Goal: Task Accomplishment & Management: Manage account settings

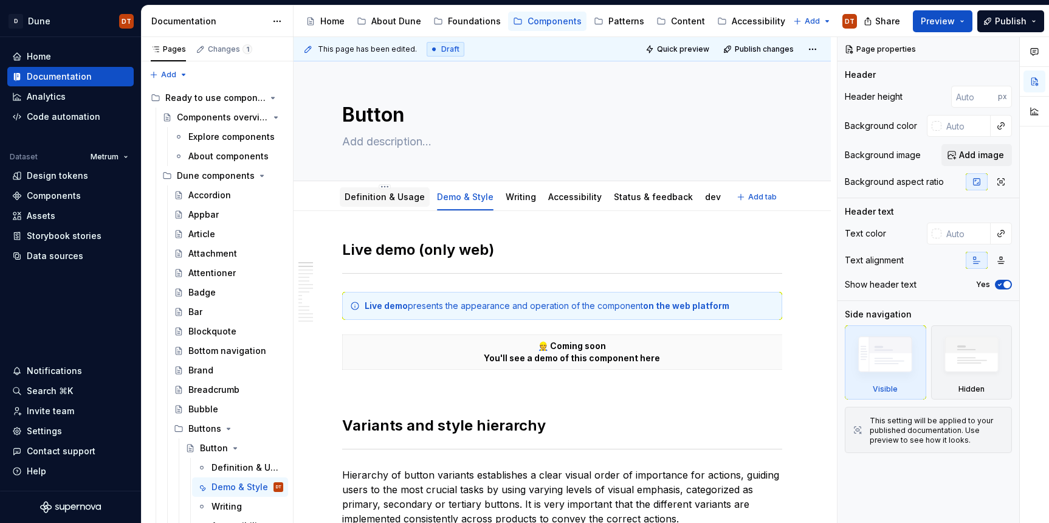
click at [376, 195] on link "Definition & Usage" at bounding box center [385, 196] width 80 height 10
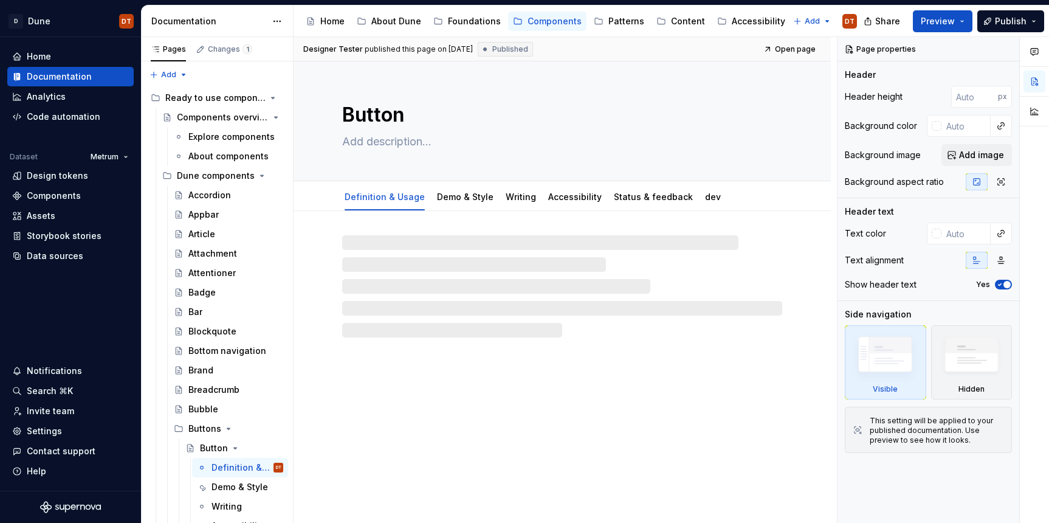
type textarea "*"
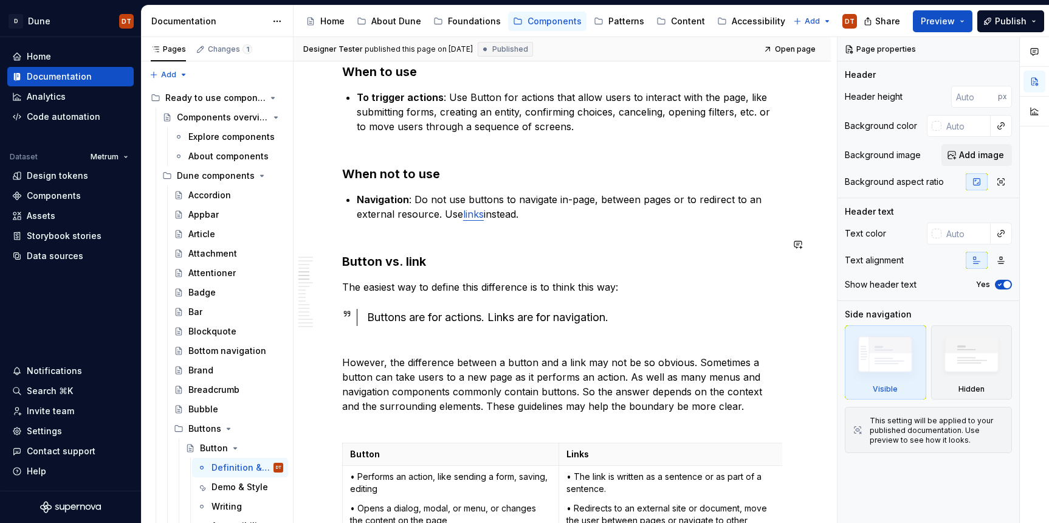
scroll to position [631, 0]
click at [366, 316] on div "Buttons are for actions. Links are for navigation." at bounding box center [570, 315] width 426 height 17
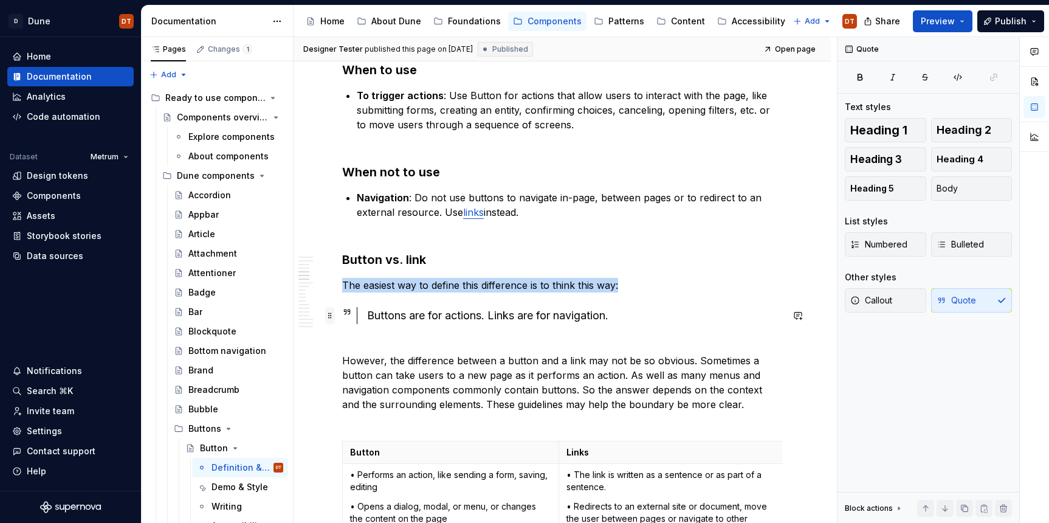
click at [328, 314] on span at bounding box center [330, 315] width 10 height 17
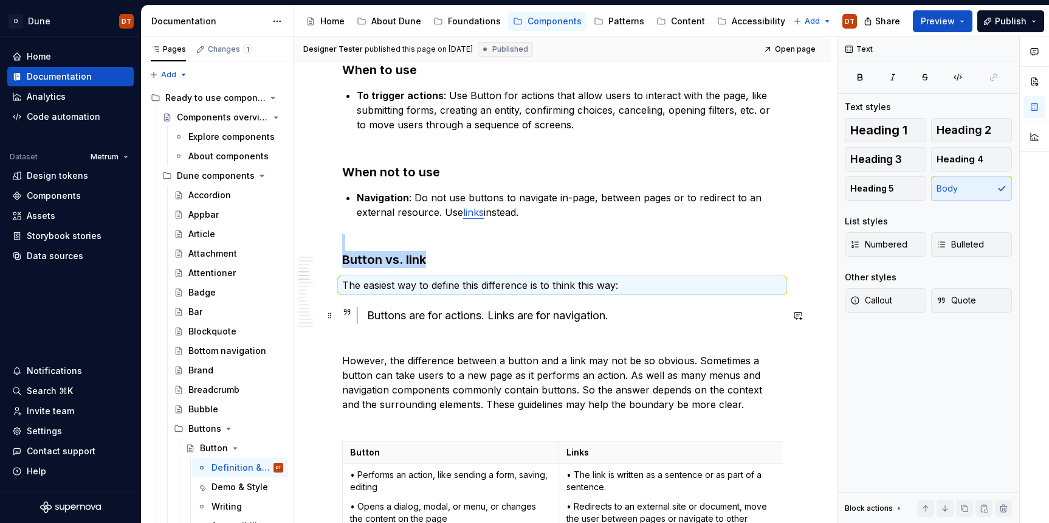
scroll to position [628, 0]
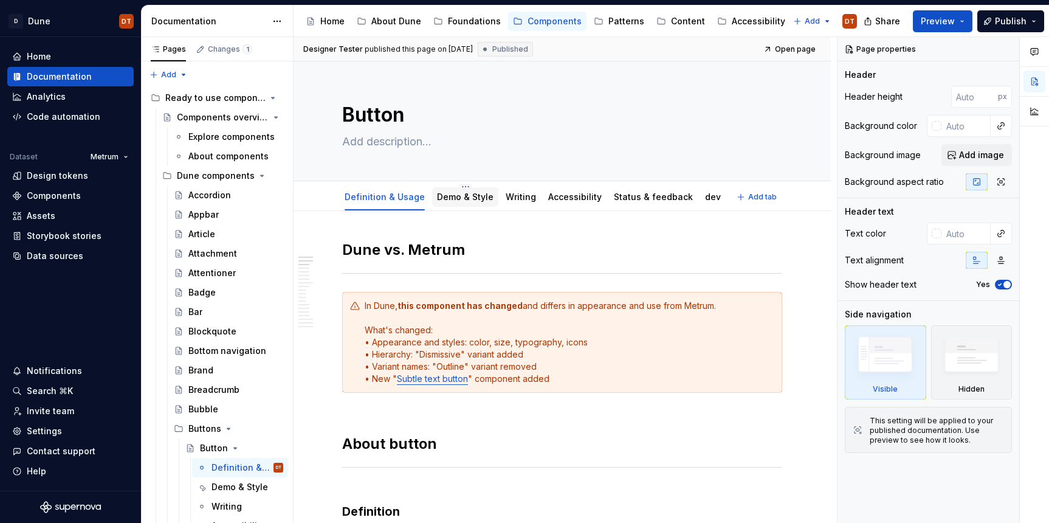
click at [453, 199] on link "Demo & Style" at bounding box center [465, 196] width 57 height 10
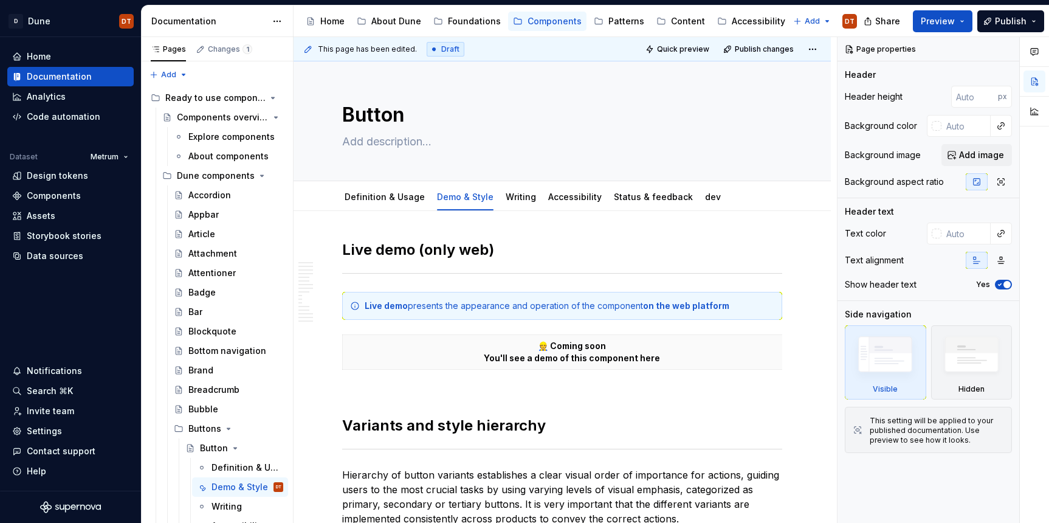
type textarea "*"
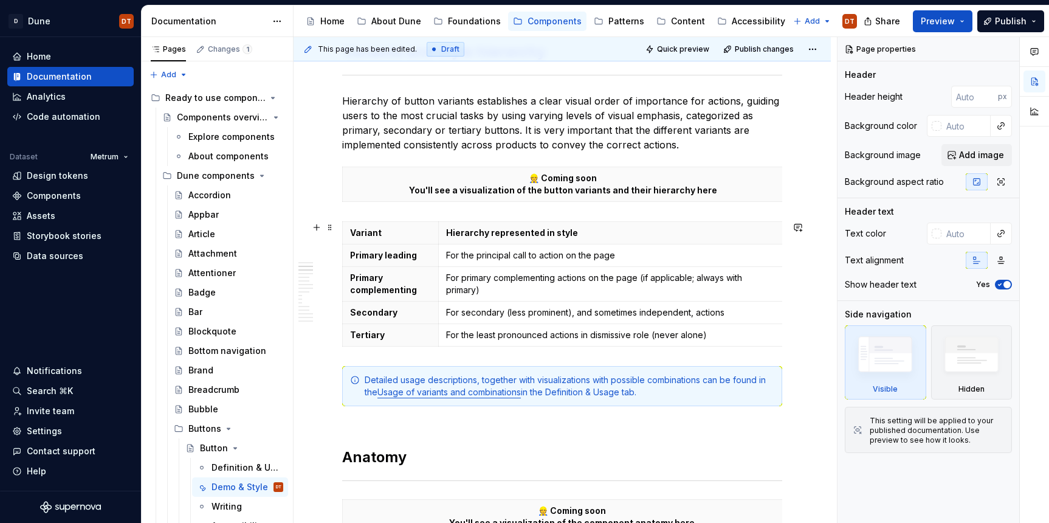
scroll to position [375, 0]
click at [388, 219] on html "D Dune DT Home Documentation Analytics Code automation Dataset Metrum Design to…" at bounding box center [524, 261] width 1049 height 523
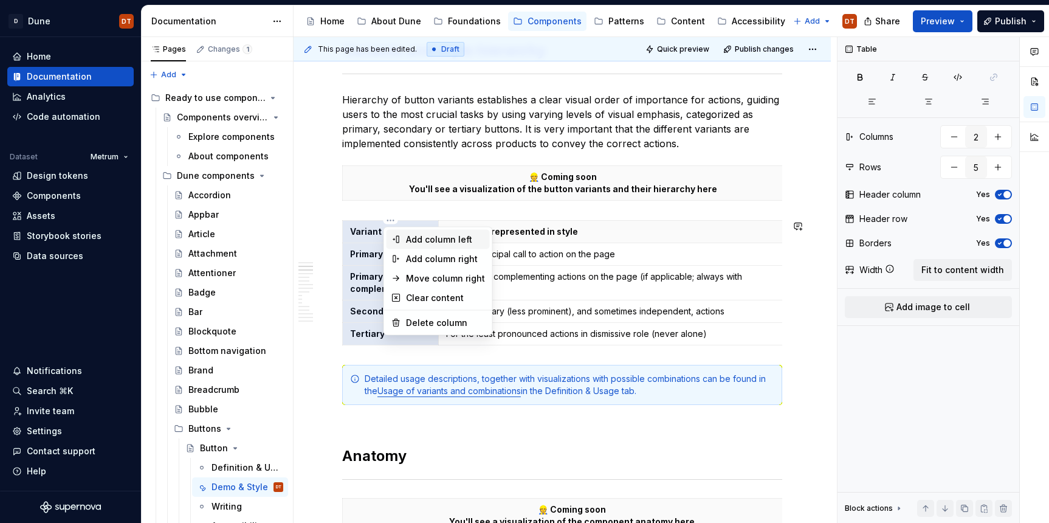
click at [420, 238] on div "Add column left" at bounding box center [445, 239] width 79 height 12
type input "3"
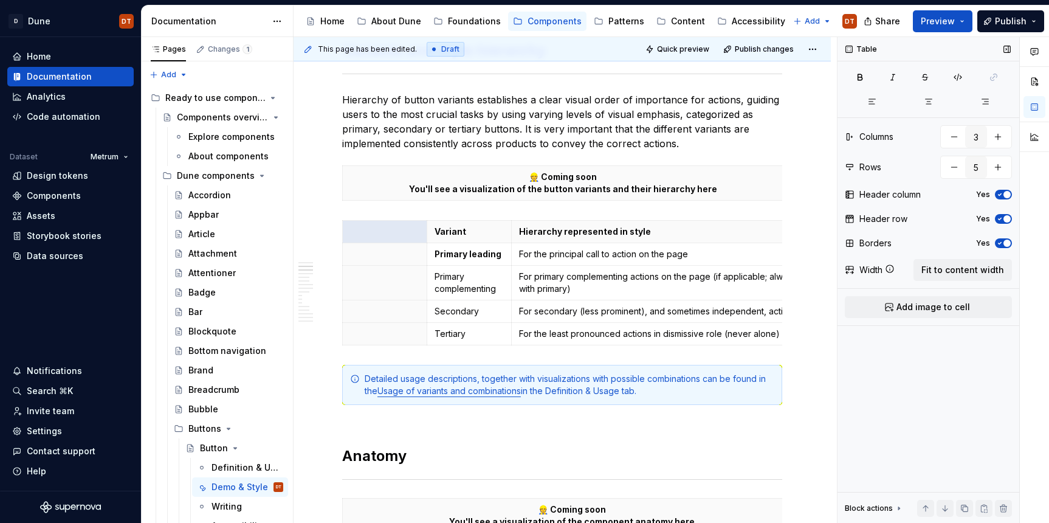
type textarea "*"
click at [1006, 219] on span "button" at bounding box center [1007, 218] width 7 height 7
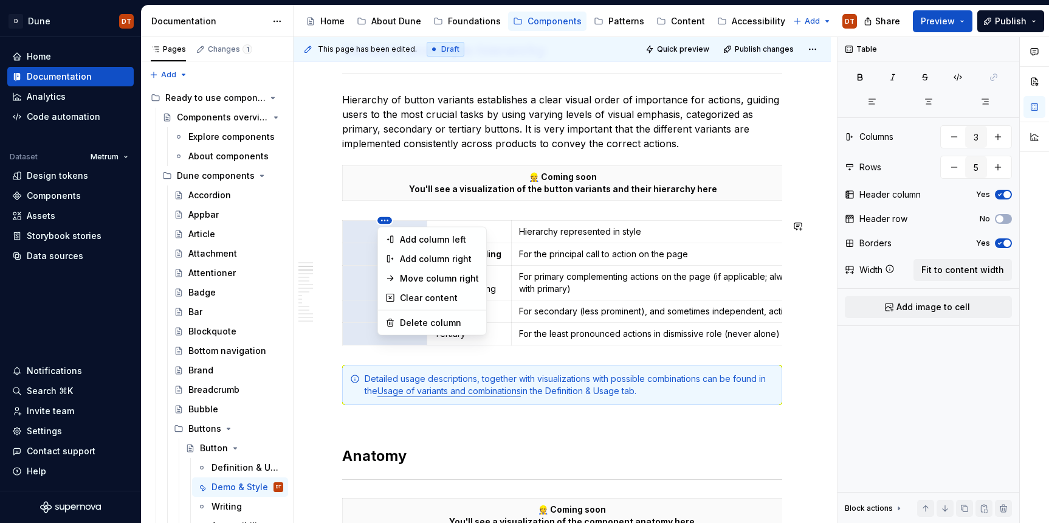
click at [456, 221] on html "D Dune DT Home Documentation Analytics Code automation Dataset Metrum Design to…" at bounding box center [524, 261] width 1049 height 523
click at [498, 260] on html "D Dune DT Home Documentation Analytics Code automation Dataset Metrum Design to…" at bounding box center [524, 261] width 1049 height 523
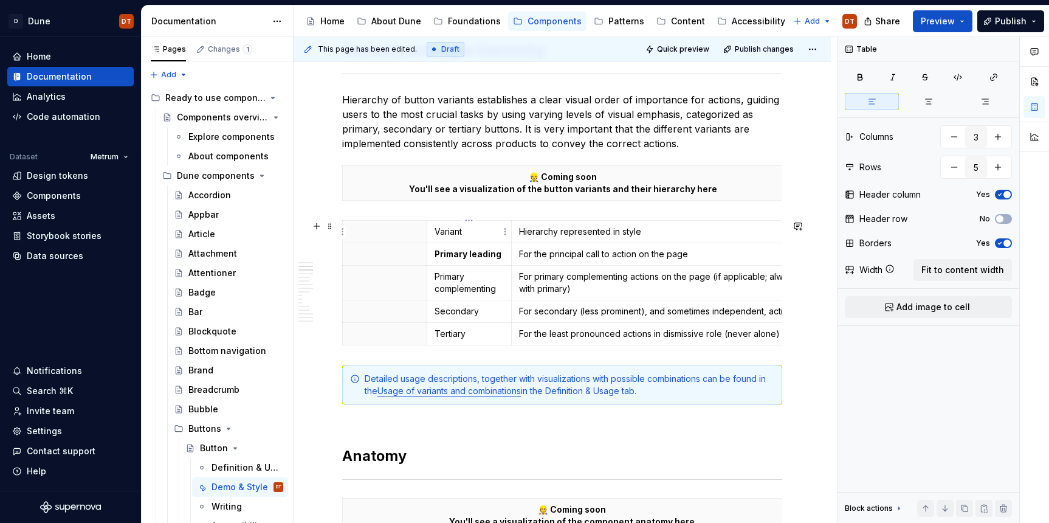
click at [469, 235] on p "Variant" at bounding box center [469, 232] width 69 height 12
click at [393, 231] on p at bounding box center [384, 232] width 69 height 12
click at [384, 220] on html "D Dune DT Home Documentation Analytics Code automation Dataset Metrum Design to…" at bounding box center [524, 261] width 1049 height 523
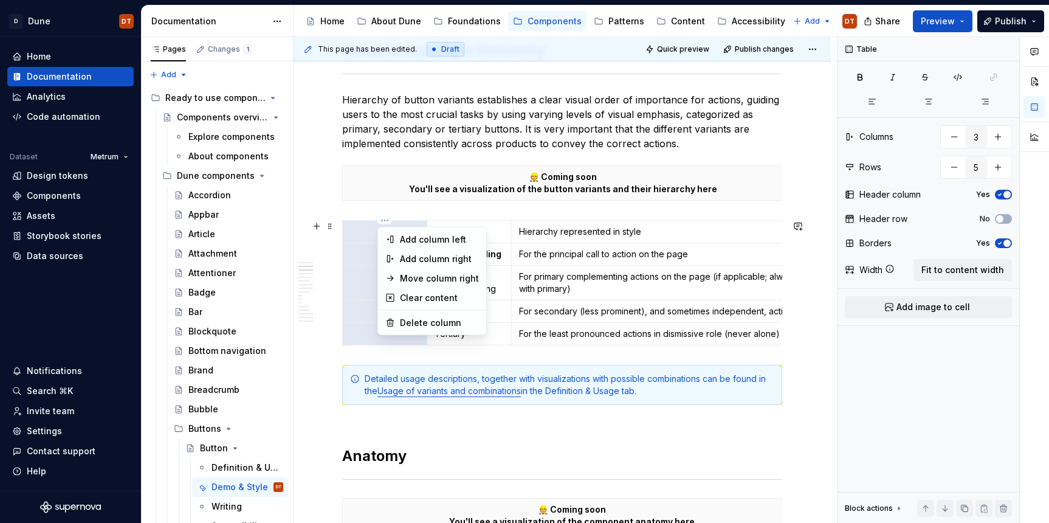
click at [538, 235] on html "D Dune DT Home Documentation Analytics Code automation Dataset Metrum Design to…" at bounding box center [524, 261] width 1049 height 523
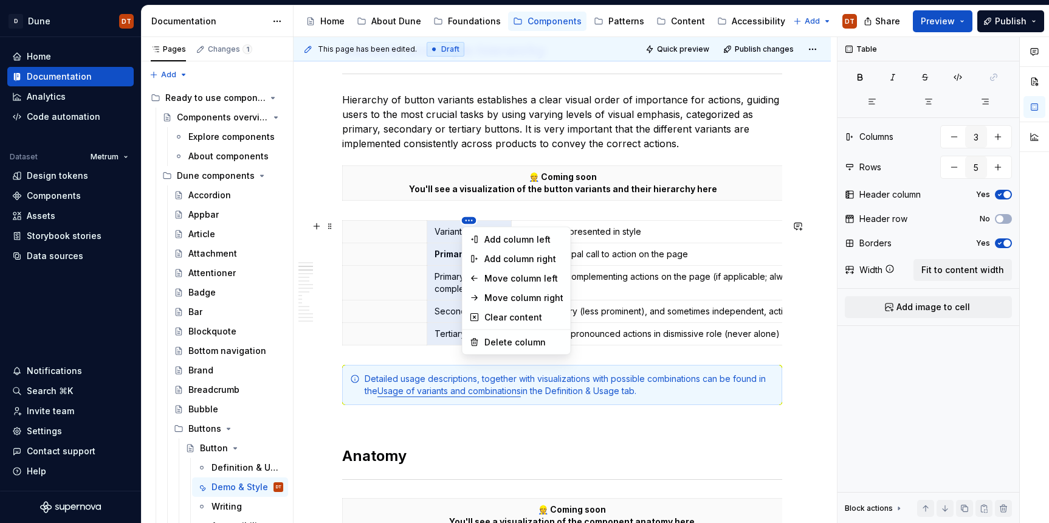
click at [416, 222] on html "D Dune DT Home Documentation Analytics Code automation Dataset Metrum Design to…" at bounding box center [524, 261] width 1049 height 523
click at [464, 219] on html "D Dune DT Home Documentation Analytics Code automation Dataset Metrum Design to…" at bounding box center [524, 261] width 1049 height 523
click at [426, 221] on html "D Dune DT Home Documentation Analytics Code automation Dataset Metrum Design to…" at bounding box center [524, 261] width 1049 height 523
click at [494, 279] on div "Move column left" at bounding box center [523, 278] width 79 height 12
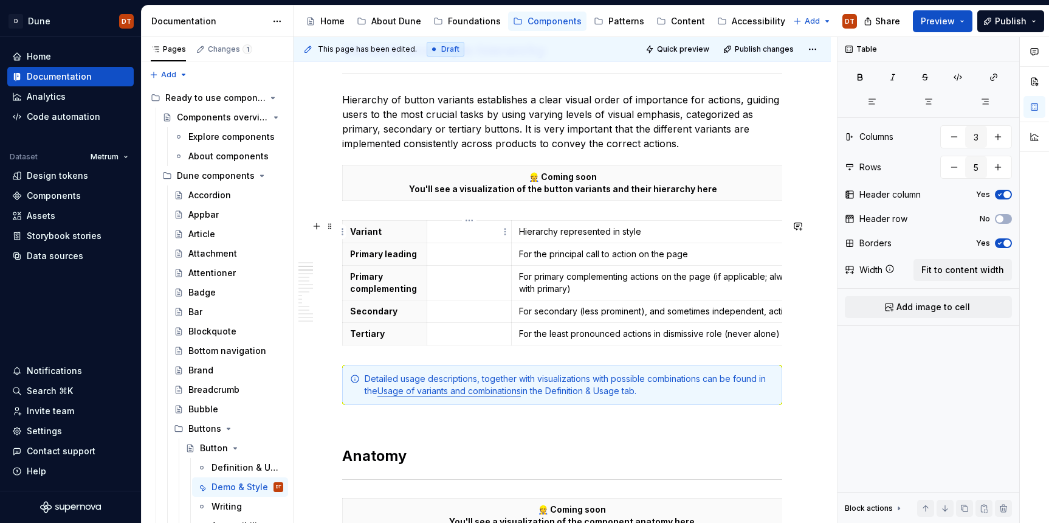
click at [453, 230] on p at bounding box center [469, 232] width 69 height 12
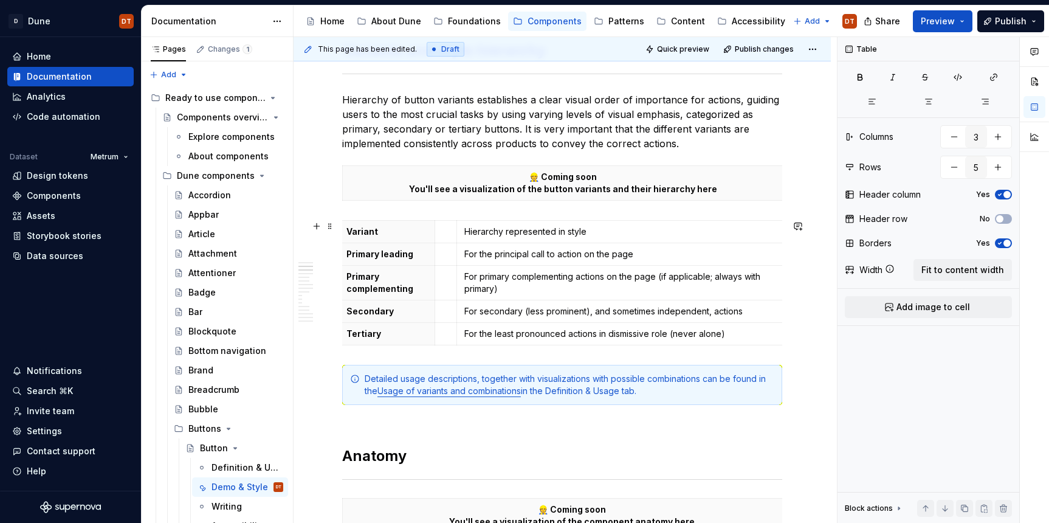
scroll to position [0, 0]
drag, startPoint x: 787, startPoint y: 247, endPoint x: 764, endPoint y: 248, distance: 22.5
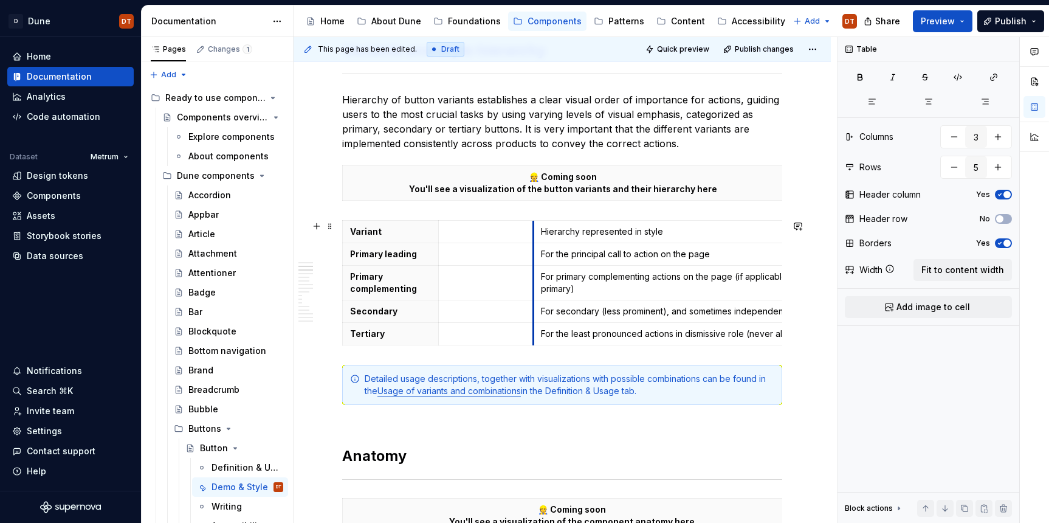
drag, startPoint x: 463, startPoint y: 258, endPoint x: 536, endPoint y: 259, distance: 73.0
click at [536, 259] on td "For the principal call to action on the page" at bounding box center [695, 254] width 324 height 22
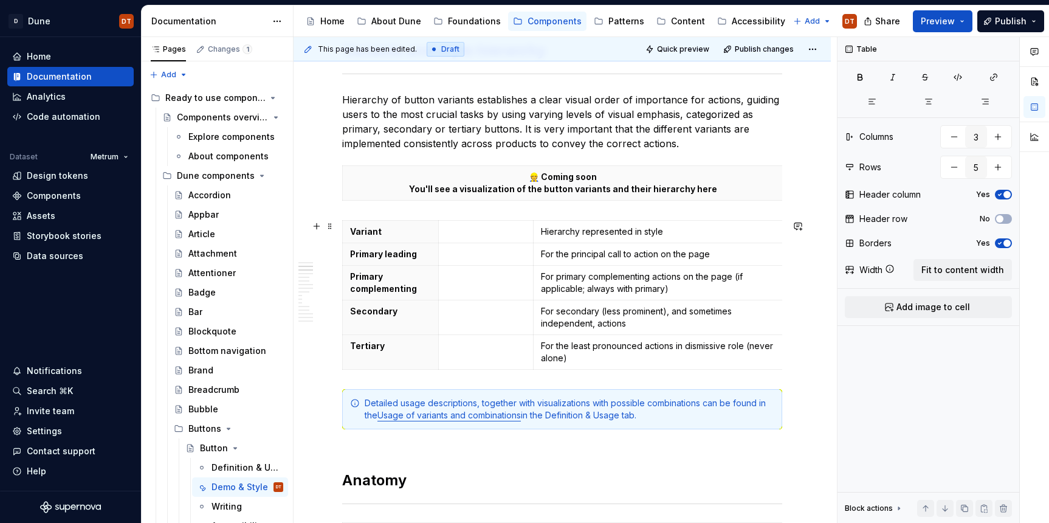
drag, startPoint x: 787, startPoint y: 241, endPoint x: 714, endPoint y: 248, distance: 72.7
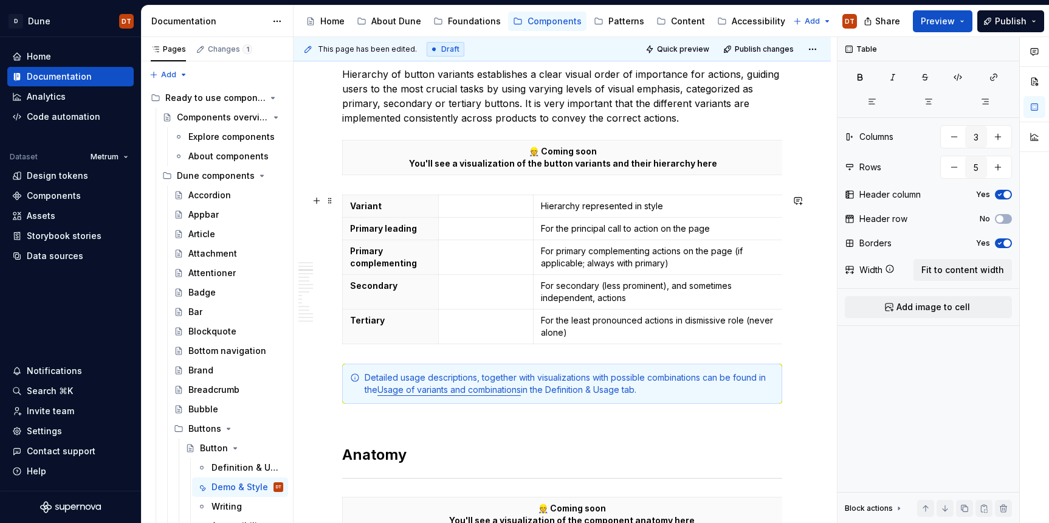
scroll to position [411, 0]
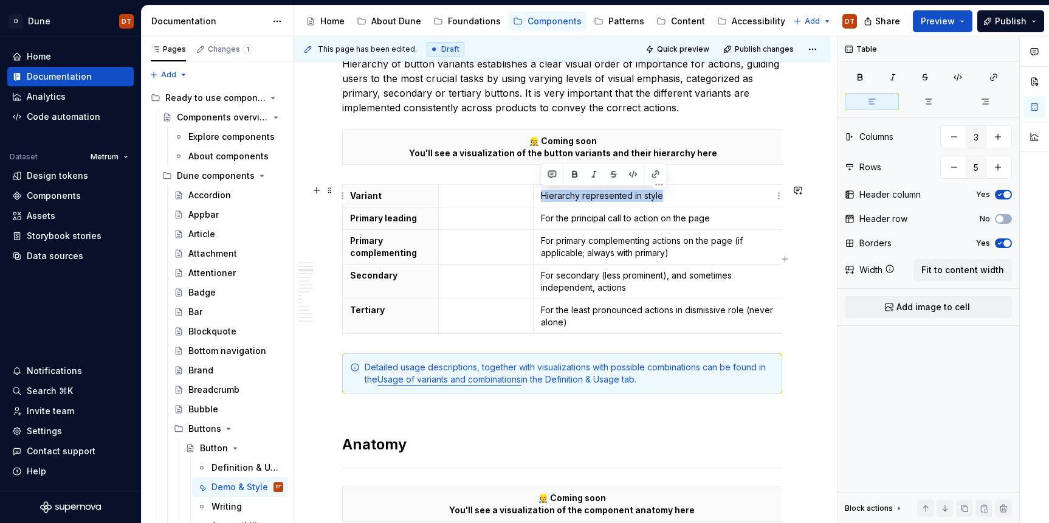
drag, startPoint x: 640, startPoint y: 195, endPoint x: 543, endPoint y: 196, distance: 97.3
click at [543, 196] on p "Hierarchy represented in style" at bounding box center [659, 196] width 236 height 12
click at [574, 176] on button "button" at bounding box center [575, 174] width 17 height 17
click at [1004, 219] on icon "button" at bounding box center [1000, 218] width 10 height 7
click at [497, 195] on p at bounding box center [486, 196] width 80 height 12
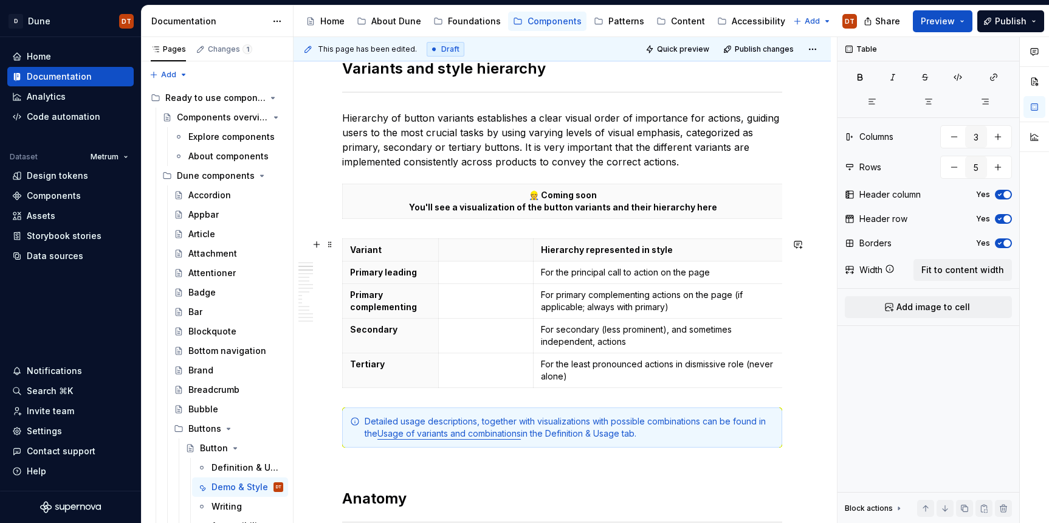
scroll to position [342, 0]
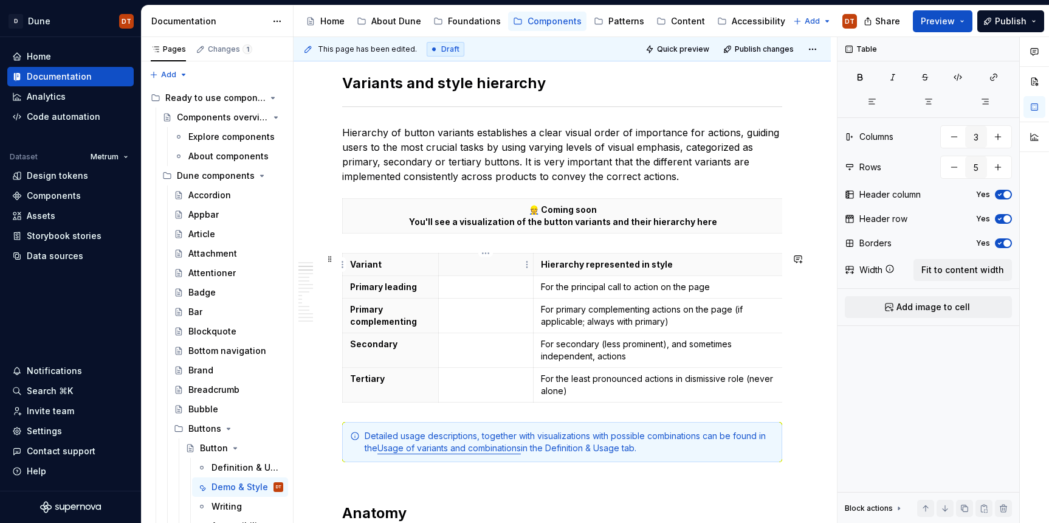
click at [464, 264] on p at bounding box center [486, 264] width 80 height 12
click at [460, 264] on p at bounding box center [486, 264] width 80 height 12
click at [469, 287] on p at bounding box center [486, 287] width 80 height 12
click at [328, 203] on span at bounding box center [330, 204] width 10 height 17
type input "1"
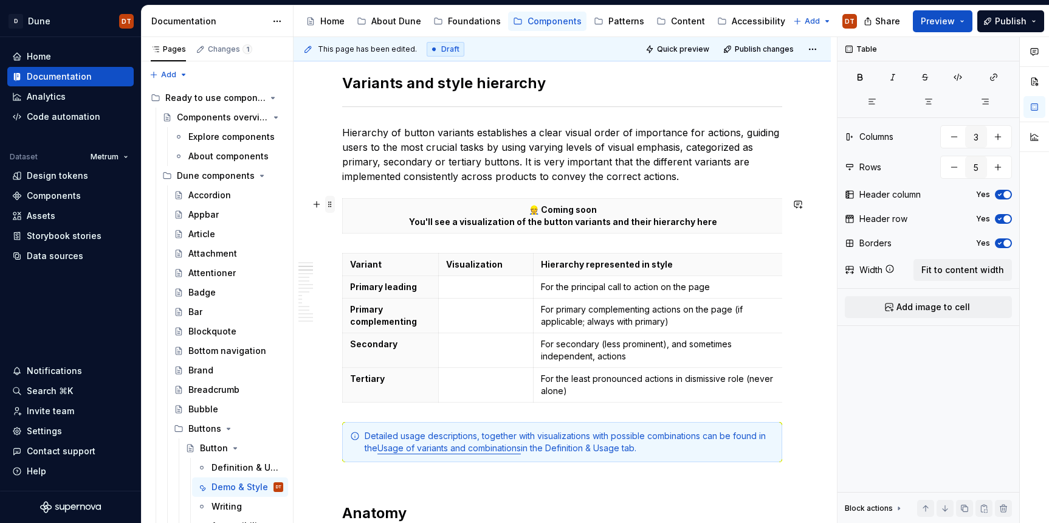
type input "1"
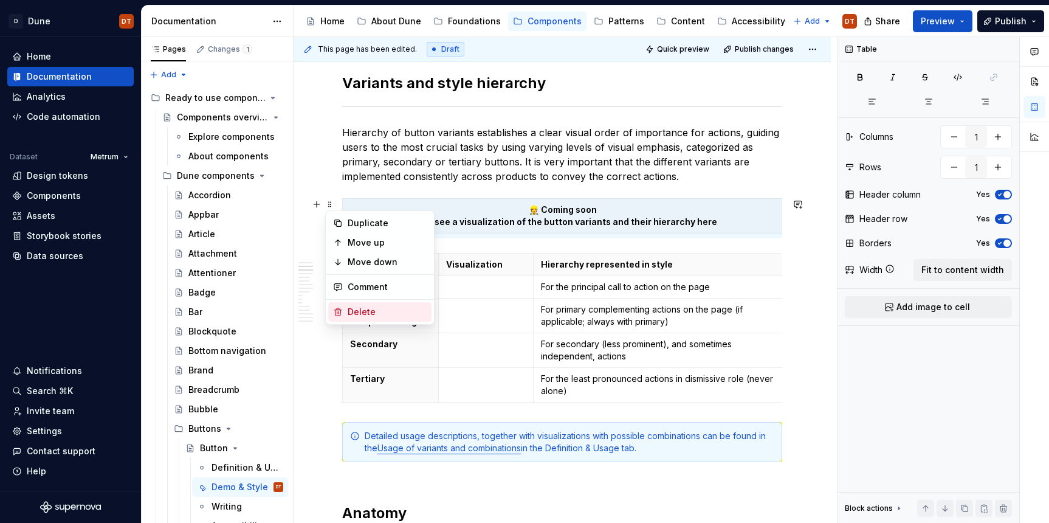
click at [367, 311] on div "Delete" at bounding box center [387, 312] width 79 height 12
type input "3"
type input "5"
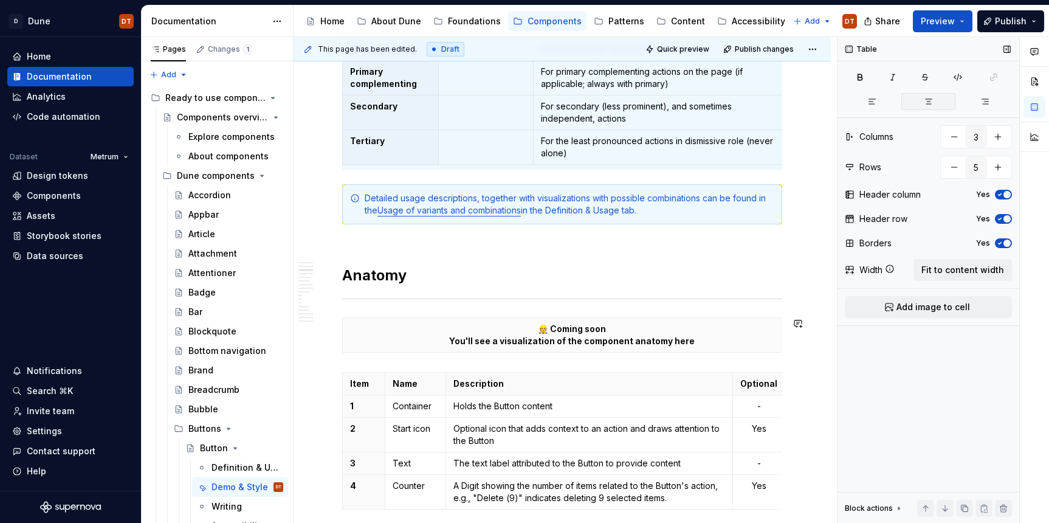
scroll to position [544, 0]
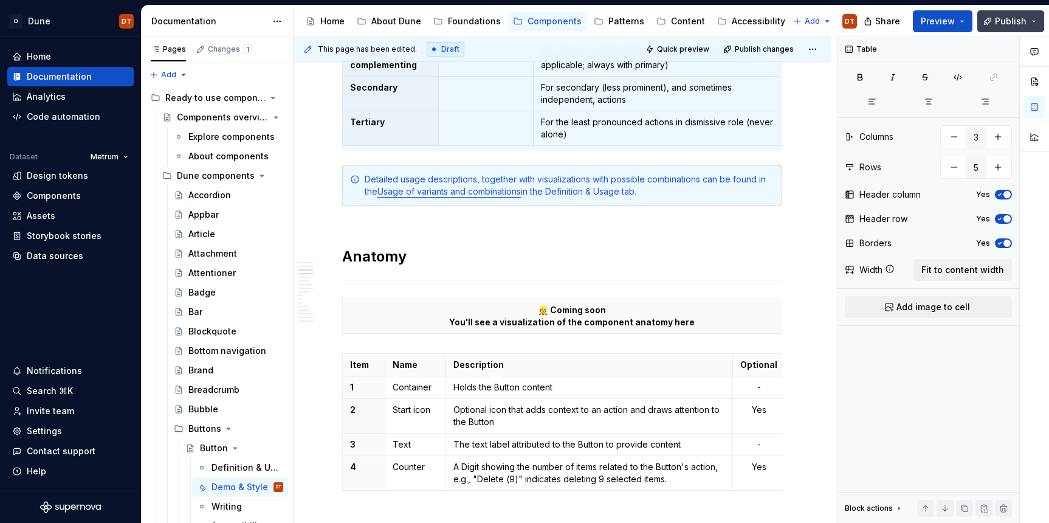
click at [1010, 24] on span "Publish" at bounding box center [1011, 21] width 32 height 12
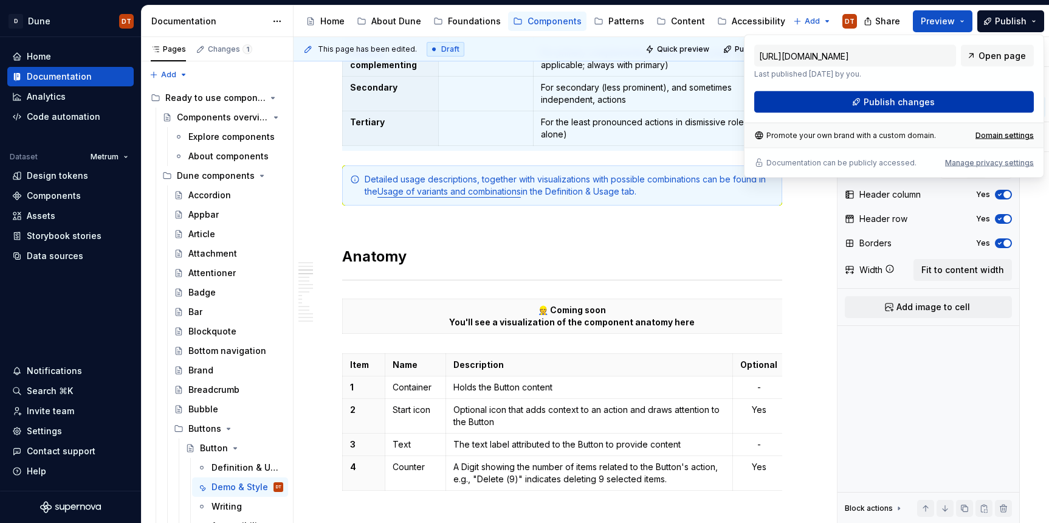
click at [901, 105] on span "Publish changes" at bounding box center [899, 102] width 71 height 12
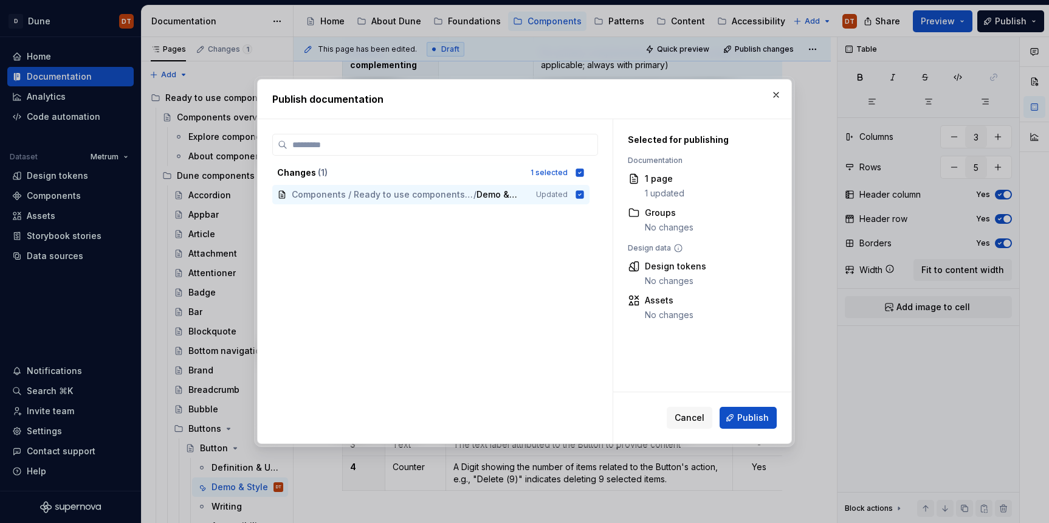
click at [752, 421] on span "Publish" at bounding box center [753, 418] width 32 height 12
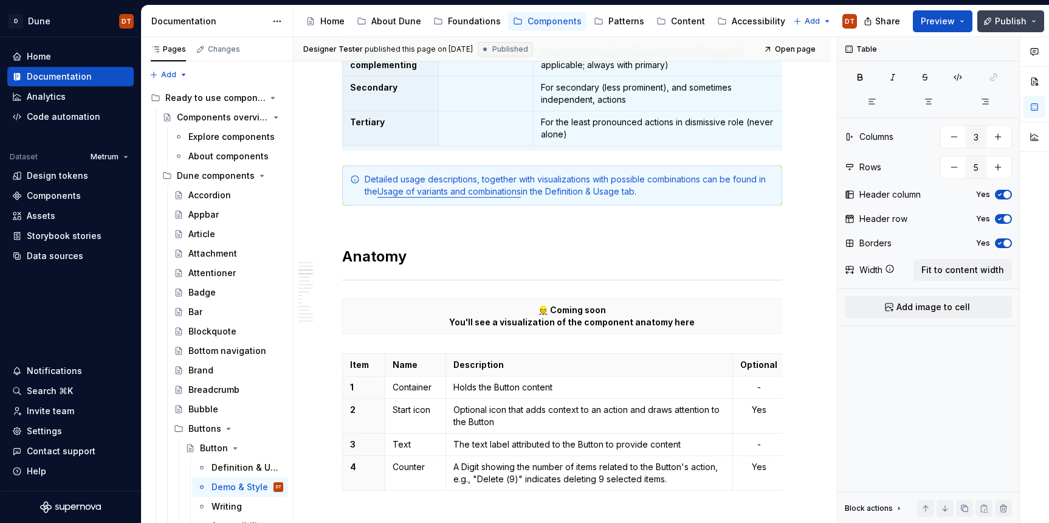
click at [1035, 22] on button "Publish" at bounding box center [1010, 21] width 67 height 22
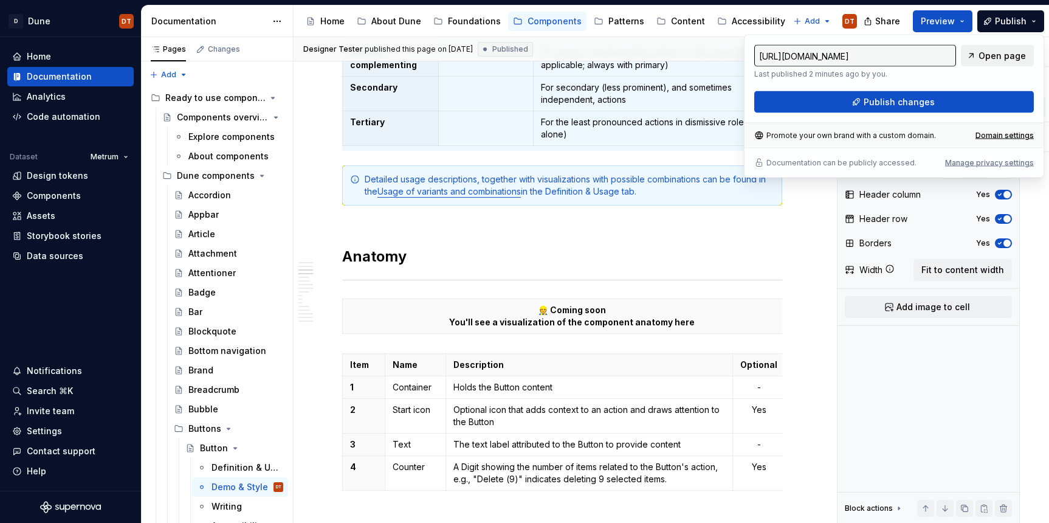
click at [992, 55] on span "Open page" at bounding box center [1002, 56] width 47 height 12
click at [385, 22] on div "About Dune" at bounding box center [396, 21] width 50 height 12
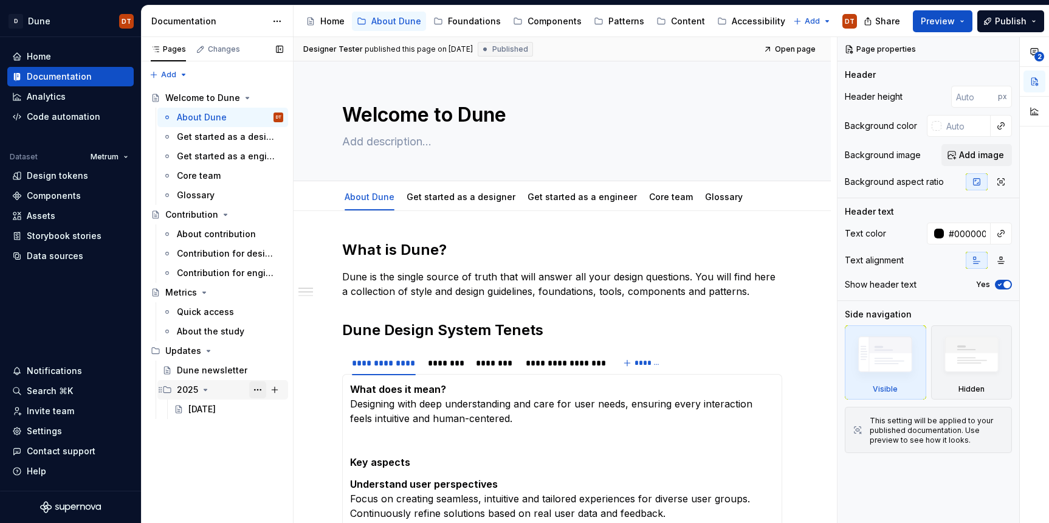
click at [258, 389] on button "Page tree" at bounding box center [257, 389] width 17 height 17
type textarea "*"
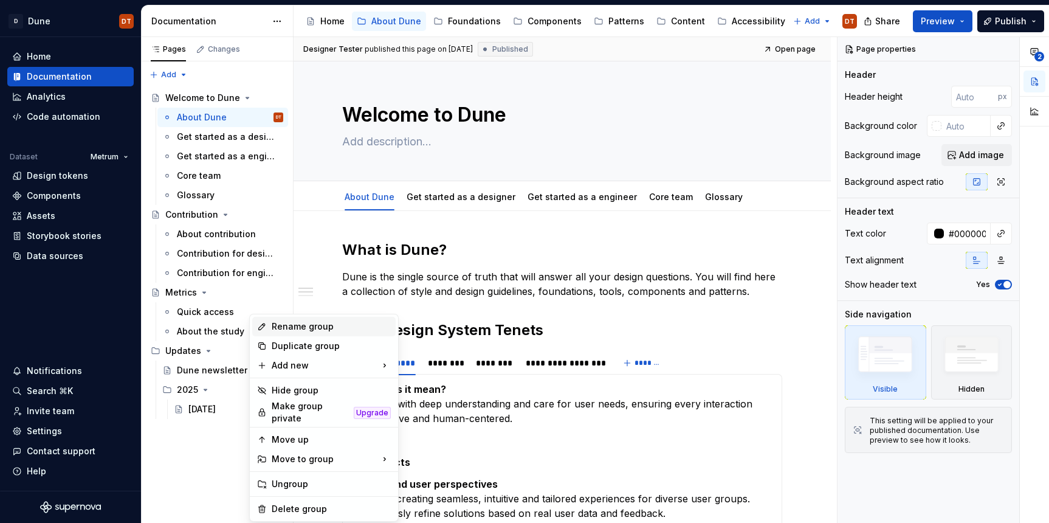
click at [302, 329] on div "Rename group" at bounding box center [331, 326] width 119 height 12
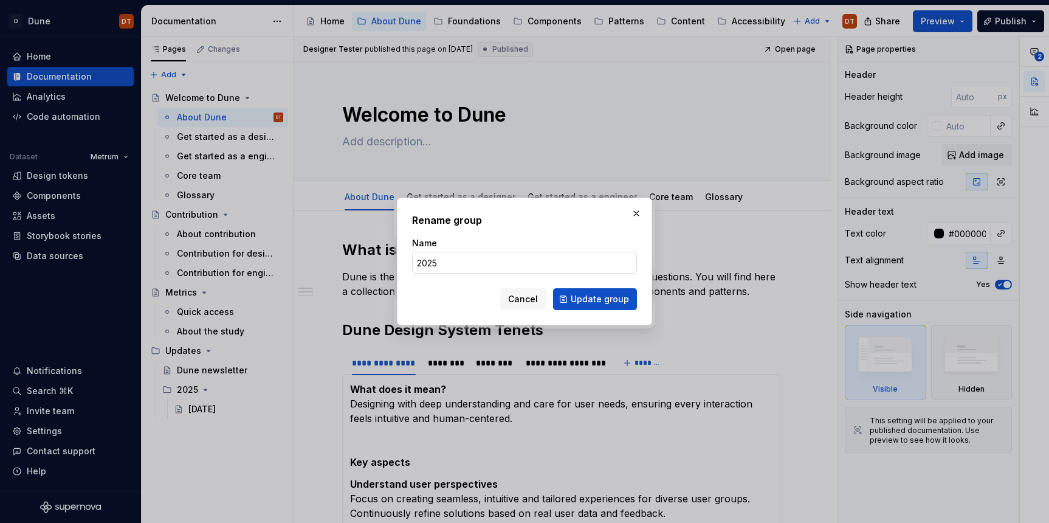
click at [447, 264] on input "2025" at bounding box center [524, 263] width 225 height 22
type input "2025 in English"
click at [578, 302] on span "Update group" at bounding box center [600, 299] width 58 height 12
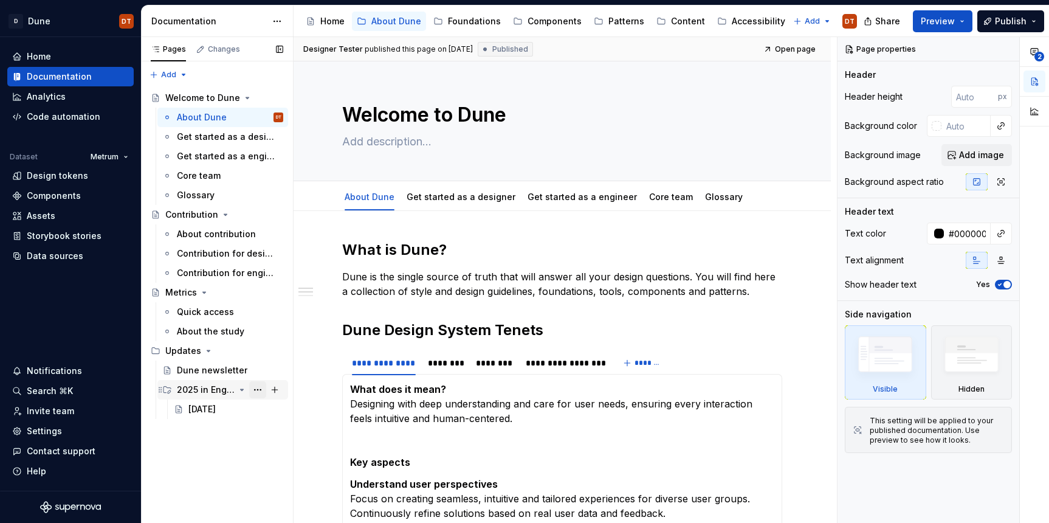
click at [260, 388] on button "Page tree" at bounding box center [257, 389] width 17 height 17
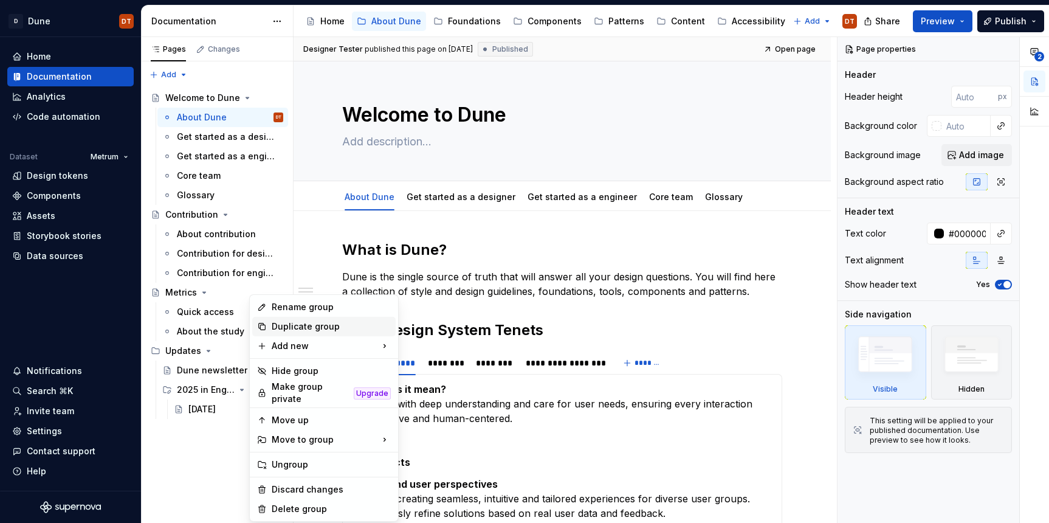
click at [309, 326] on div "Duplicate group" at bounding box center [331, 326] width 119 height 12
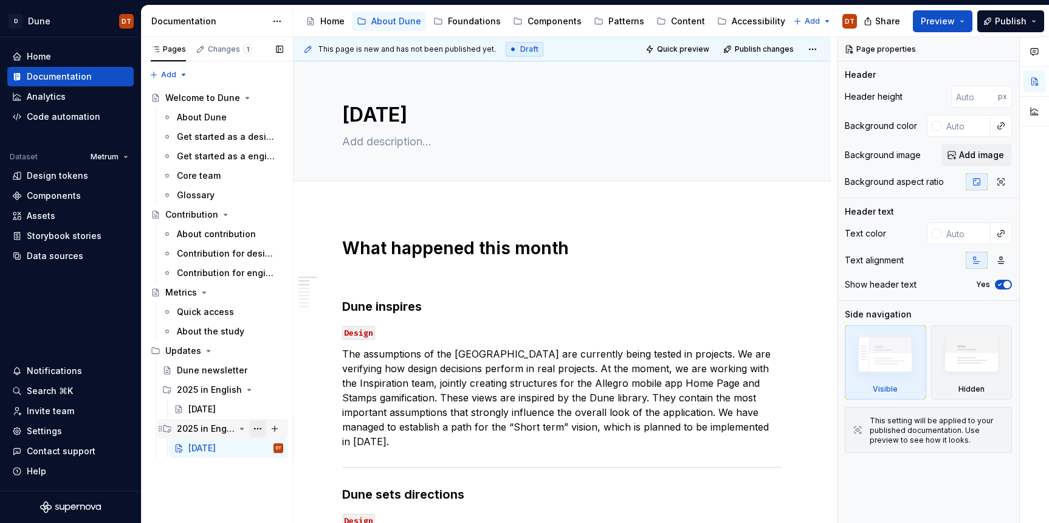
click at [258, 429] on button "Page tree" at bounding box center [257, 428] width 17 height 17
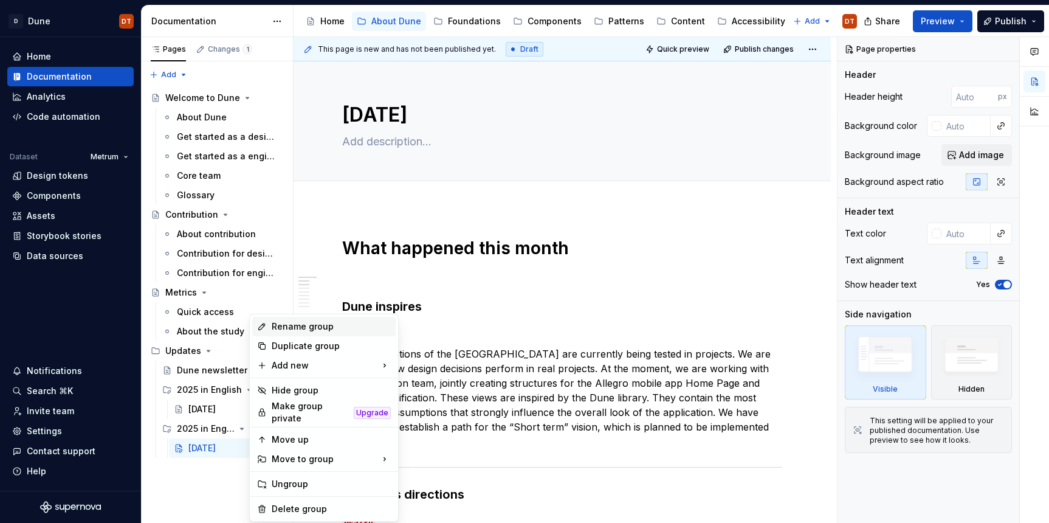
click at [301, 328] on div "Rename group" at bounding box center [331, 326] width 119 height 12
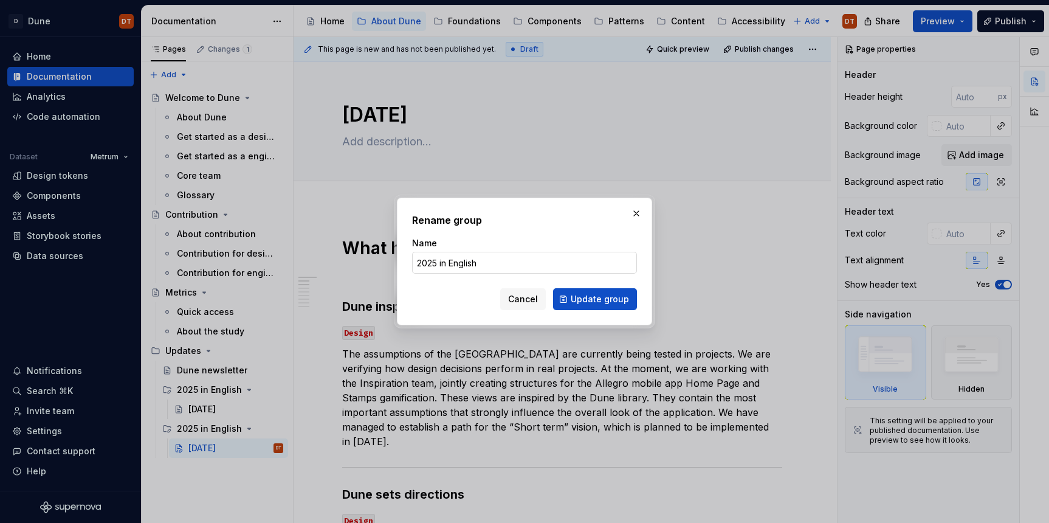
type textarea "*"
drag, startPoint x: 483, startPoint y: 264, endPoint x: 452, endPoint y: 266, distance: 31.1
click at [452, 266] on input "2025 in English" at bounding box center [524, 263] width 225 height 22
type input "2025 in Polish"
click at [579, 298] on span "Update group" at bounding box center [600, 299] width 58 height 12
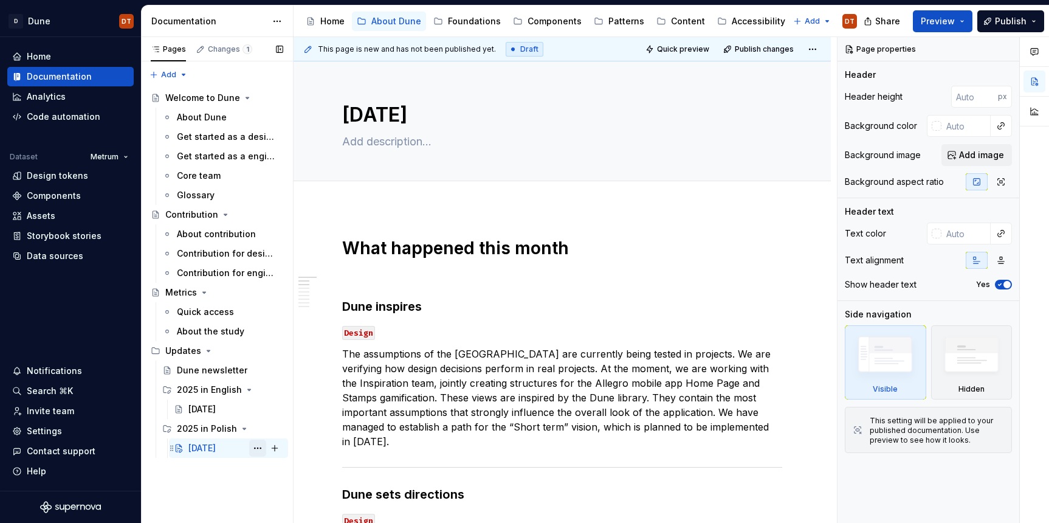
click at [254, 447] on button "Page tree" at bounding box center [257, 447] width 17 height 17
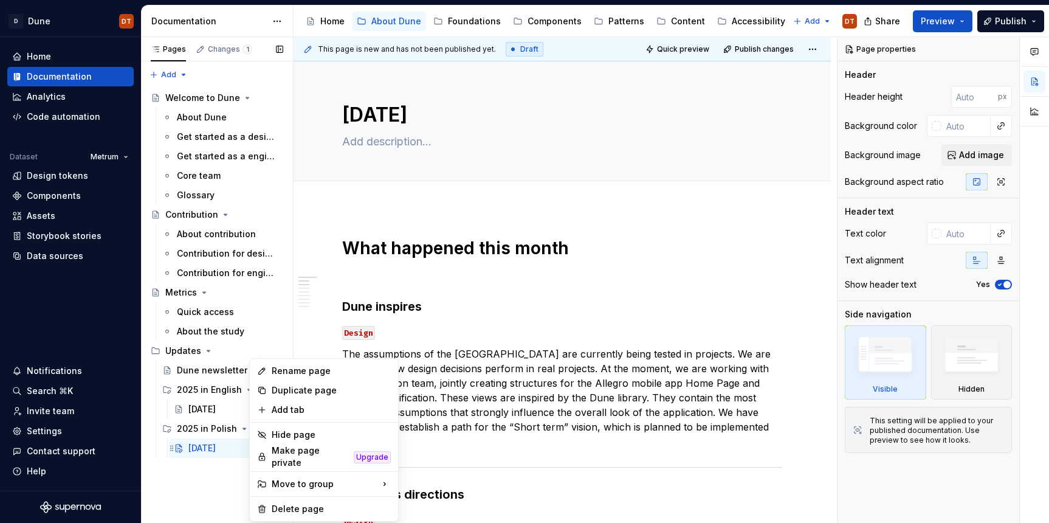
type textarea "*"
click at [284, 374] on div "Rename page" at bounding box center [331, 371] width 119 height 12
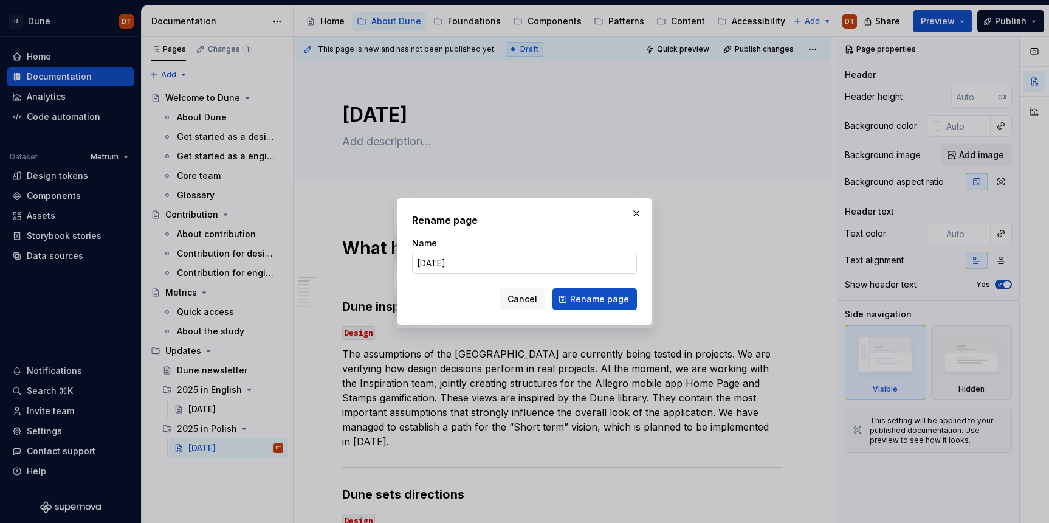
drag, startPoint x: 446, startPoint y: 262, endPoint x: 416, endPoint y: 263, distance: 29.2
click at [416, 263] on input "August 2025" at bounding box center [524, 263] width 225 height 22
type input "Sierpień 2025"
click at [581, 302] on span "Rename page" at bounding box center [599, 299] width 59 height 12
type textarea "*"
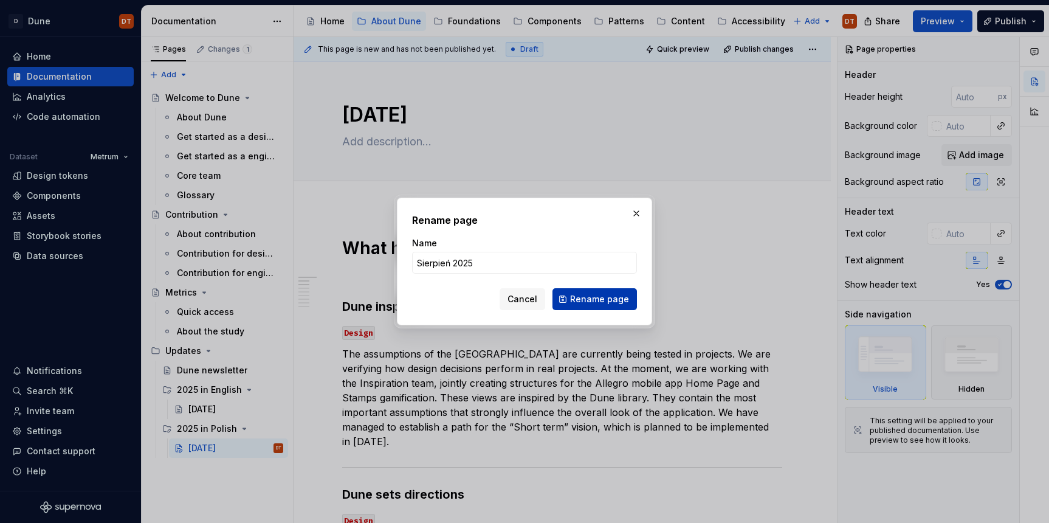
type textarea "Sierpień 2025"
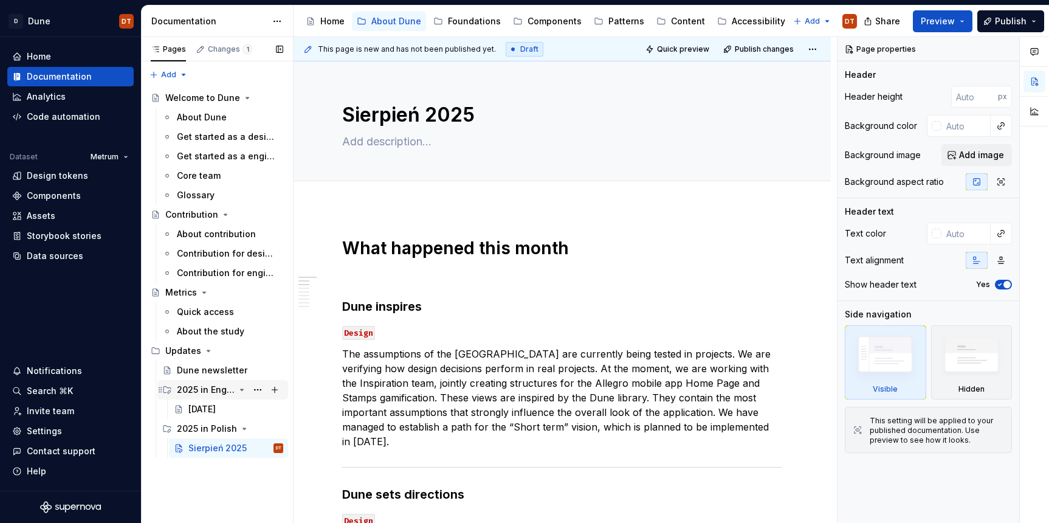
type textarea "*"
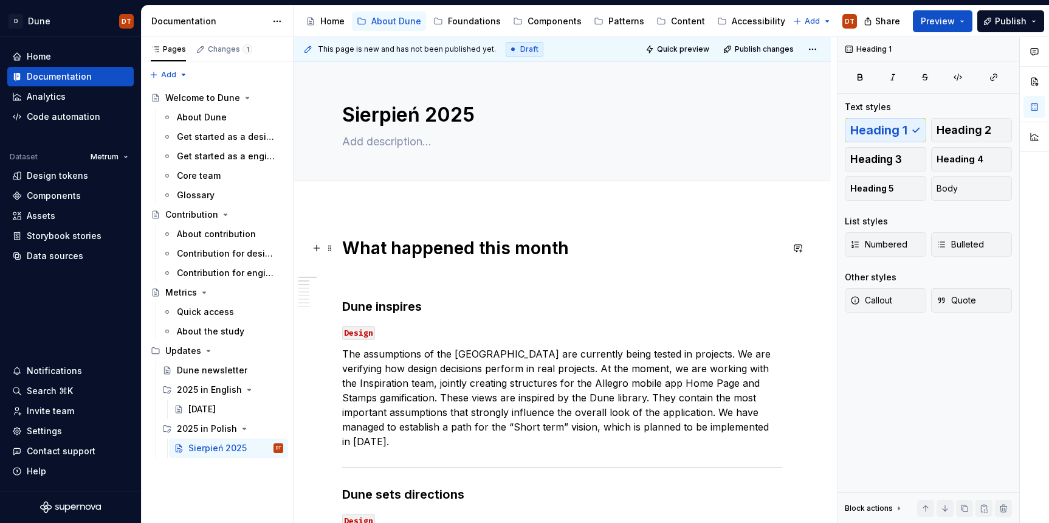
click at [447, 255] on h1 "What happened this month" at bounding box center [562, 248] width 440 height 22
click at [487, 248] on h1 "What happened this month" at bounding box center [562, 248] width 440 height 22
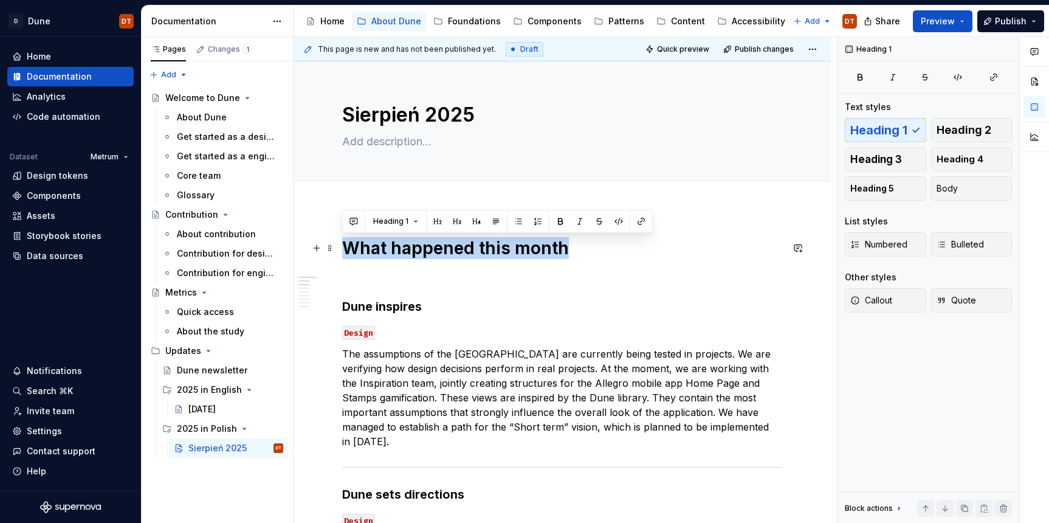
drag, startPoint x: 553, startPoint y: 247, endPoint x: 346, endPoint y: 251, distance: 207.3
click at [346, 251] on h1 "What happened this month" at bounding box center [562, 248] width 440 height 22
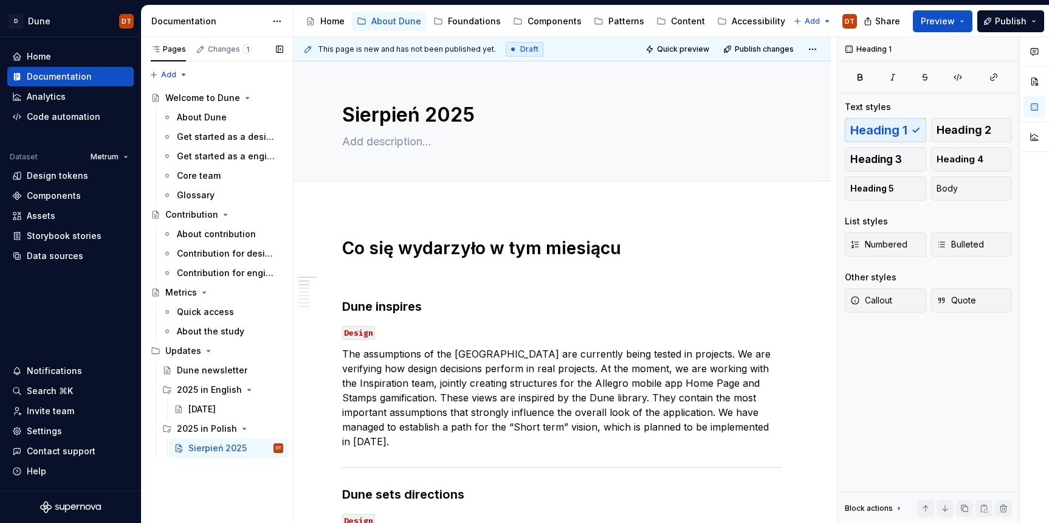
click at [205, 474] on div "Pages Changes 1 Add Accessibility guide for tree Page tree. Navigate the tree w…" at bounding box center [217, 280] width 152 height 486
click at [215, 497] on div "Pages Changes 1 Add Accessibility guide for tree Page tree. Navigate the tree w…" at bounding box center [217, 280] width 152 height 486
click at [1005, 22] on span "Publish" at bounding box center [1011, 21] width 32 height 12
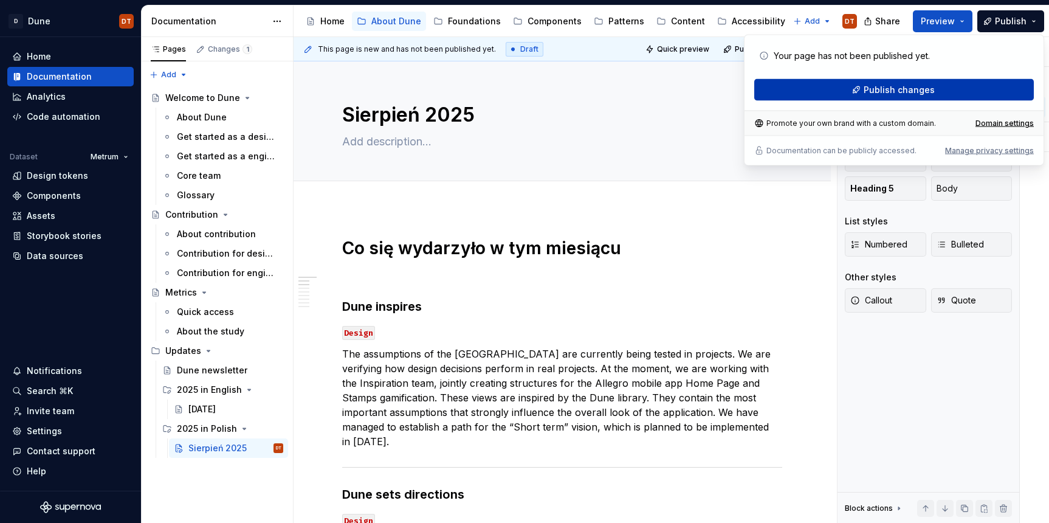
click at [892, 90] on span "Publish changes" at bounding box center [899, 90] width 71 height 12
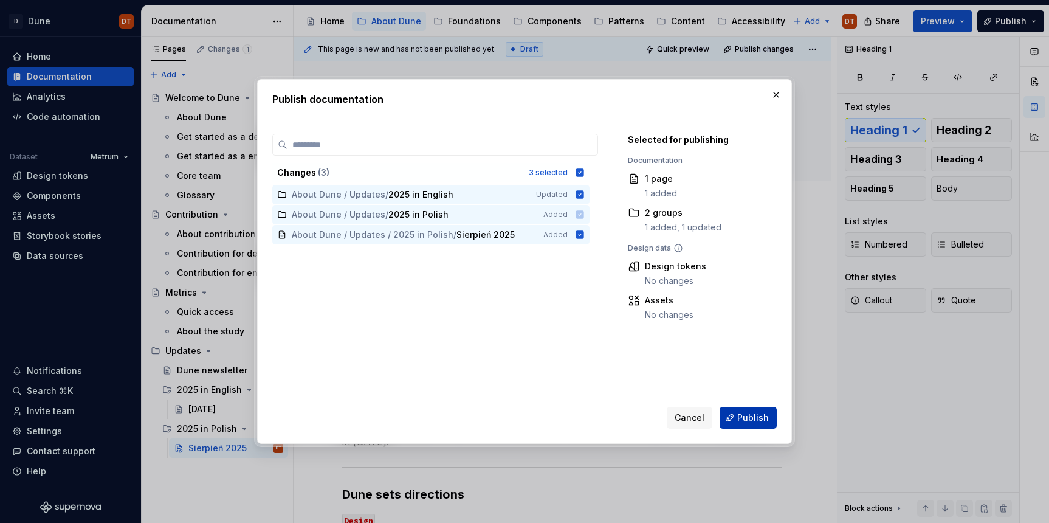
click at [754, 418] on span "Publish" at bounding box center [753, 418] width 32 height 12
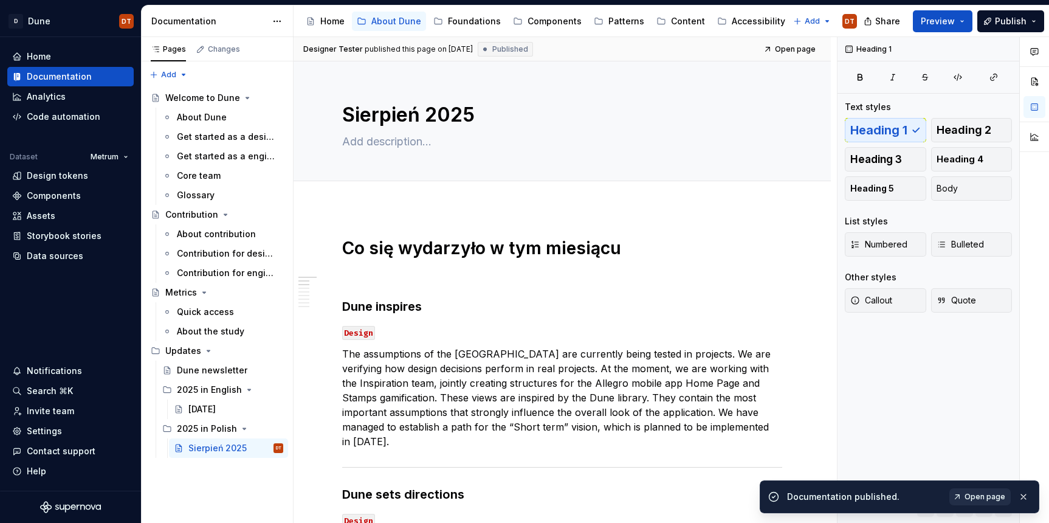
click at [984, 495] on span "Open page" at bounding box center [985, 497] width 41 height 10
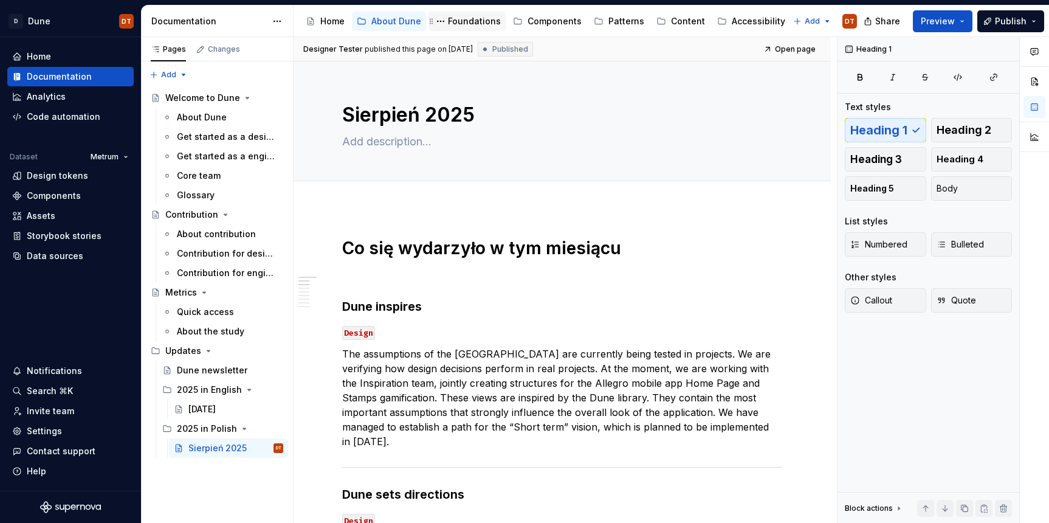
click at [480, 22] on div "Foundations" at bounding box center [474, 21] width 53 height 12
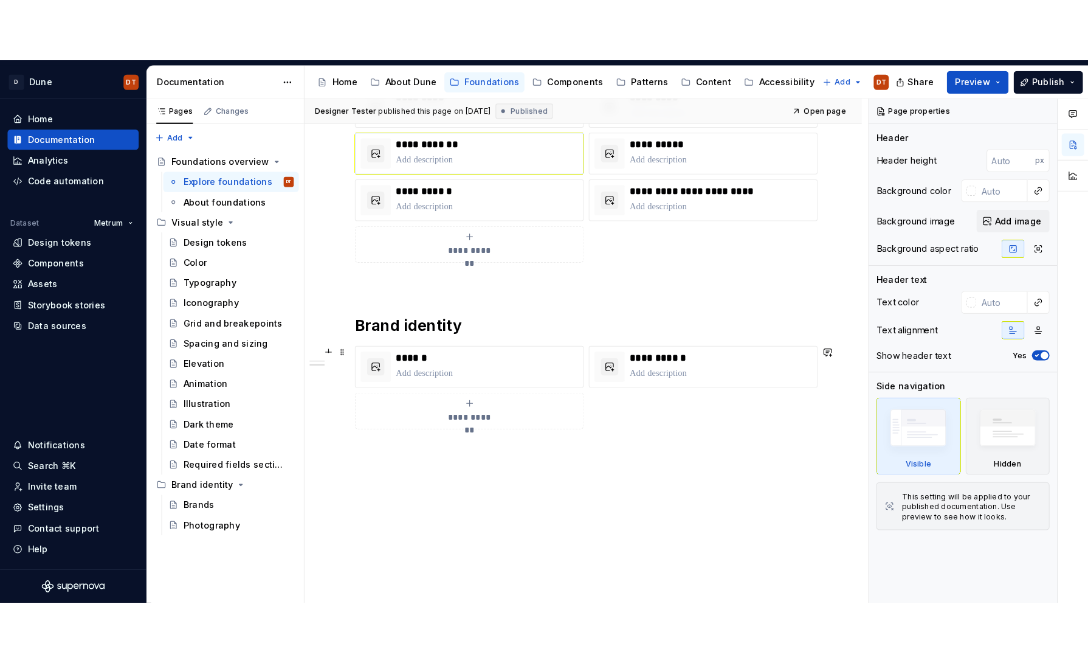
scroll to position [463, 0]
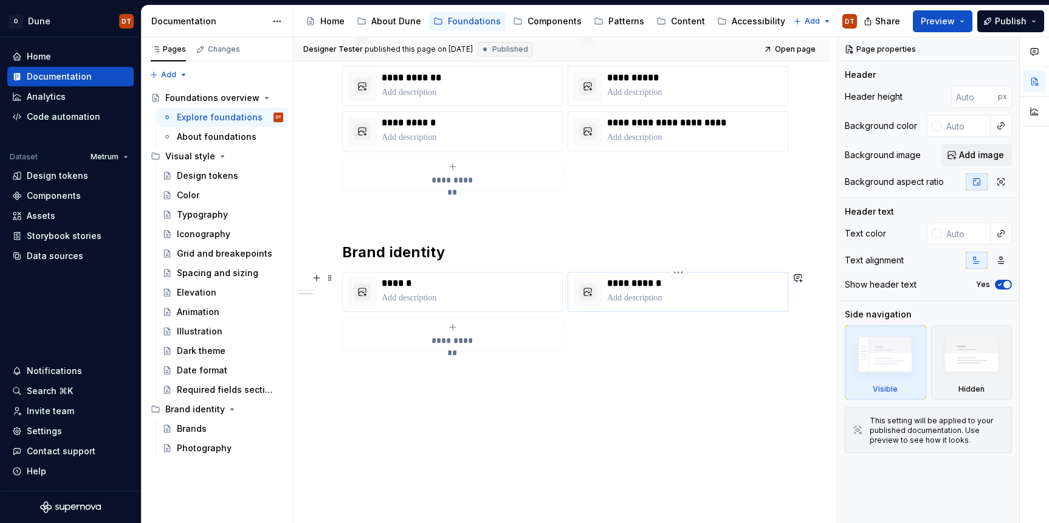
click at [650, 284] on p "**********" at bounding box center [695, 283] width 176 height 12
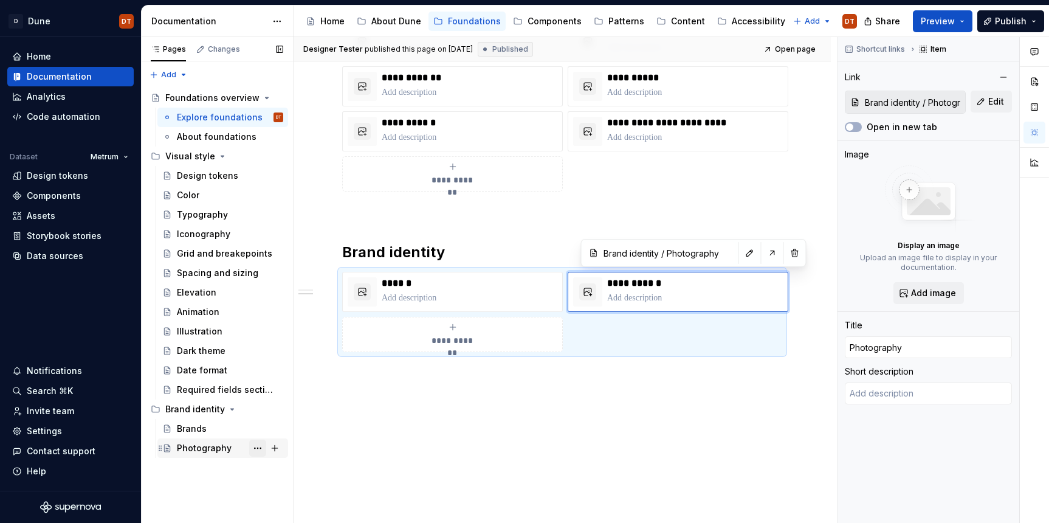
click at [258, 449] on button "Page tree" at bounding box center [257, 447] width 17 height 17
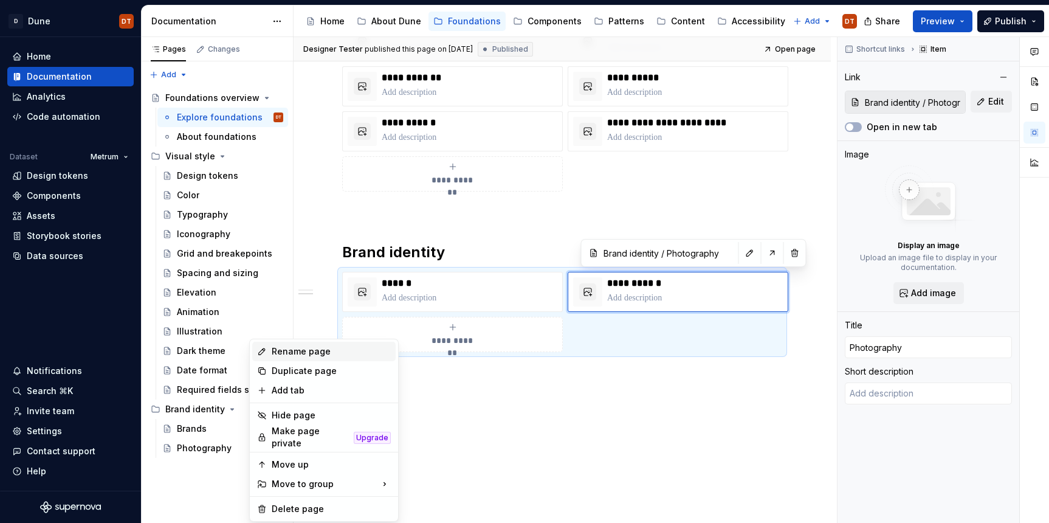
type textarea "*"
click at [300, 351] on div "Rename page" at bounding box center [331, 351] width 119 height 12
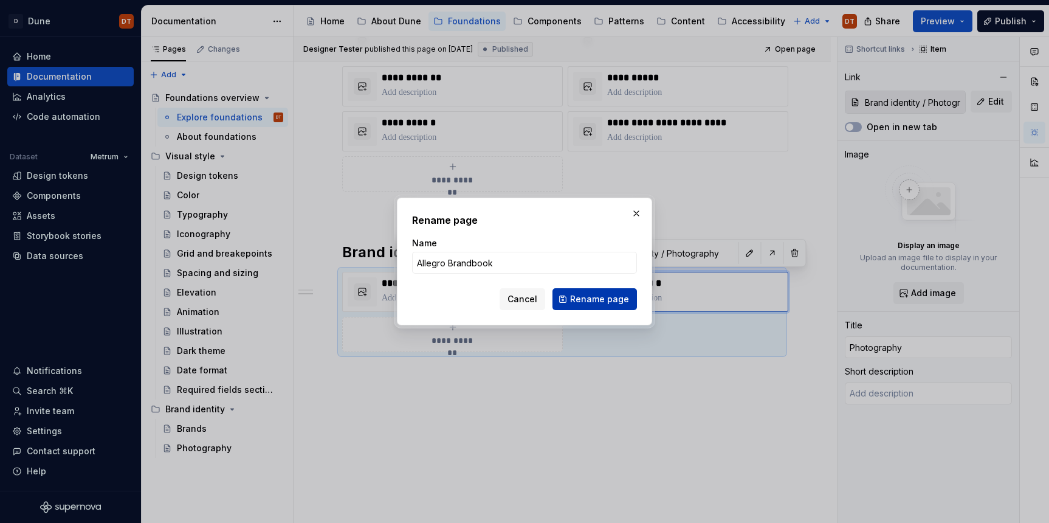
type input "Allegro Brandbook"
click at [586, 298] on span "Rename page" at bounding box center [599, 299] width 59 height 12
type textarea "*"
type input "Brand identity / Allegro Brandbook"
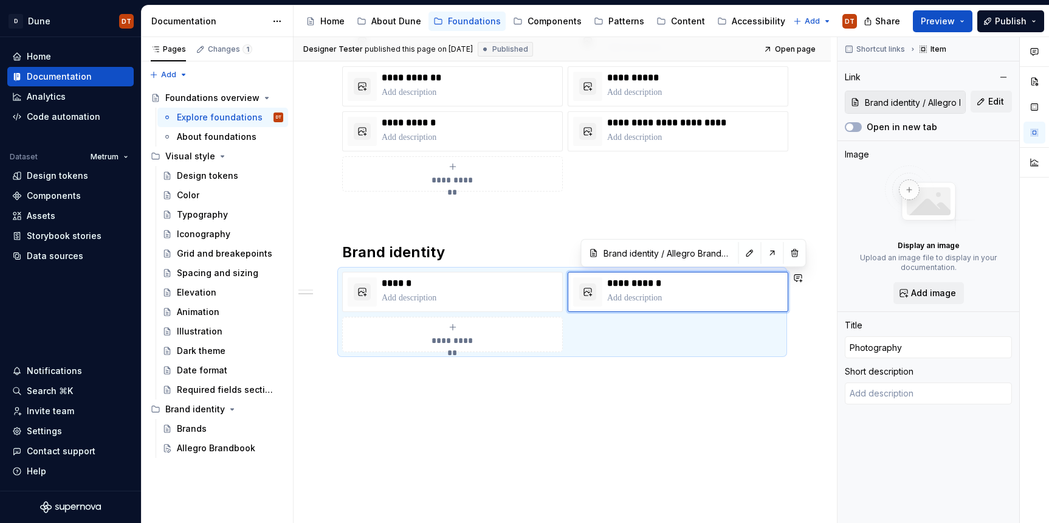
click at [686, 427] on div "**********" at bounding box center [562, 136] width 537 height 776
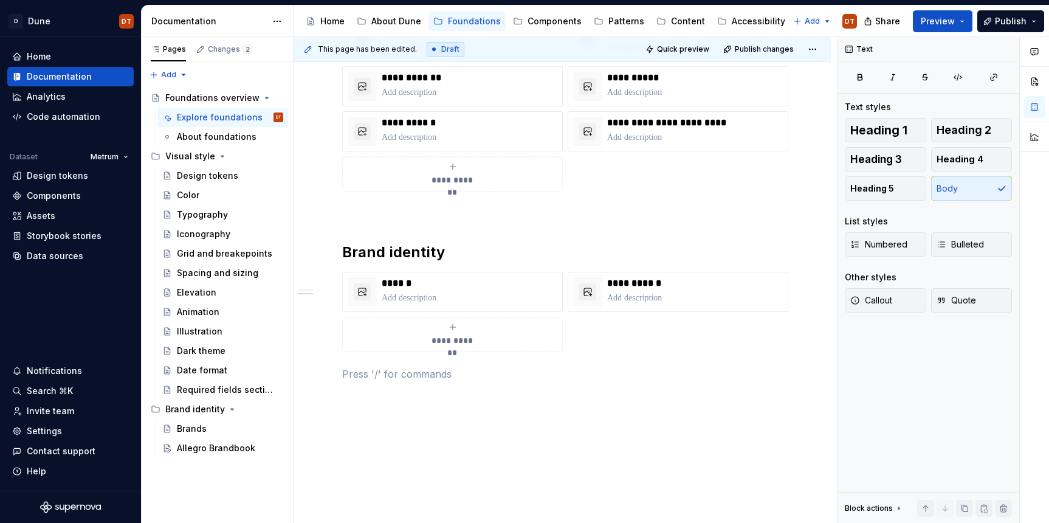
click at [642, 393] on div "**********" at bounding box center [562, 86] width 440 height 619
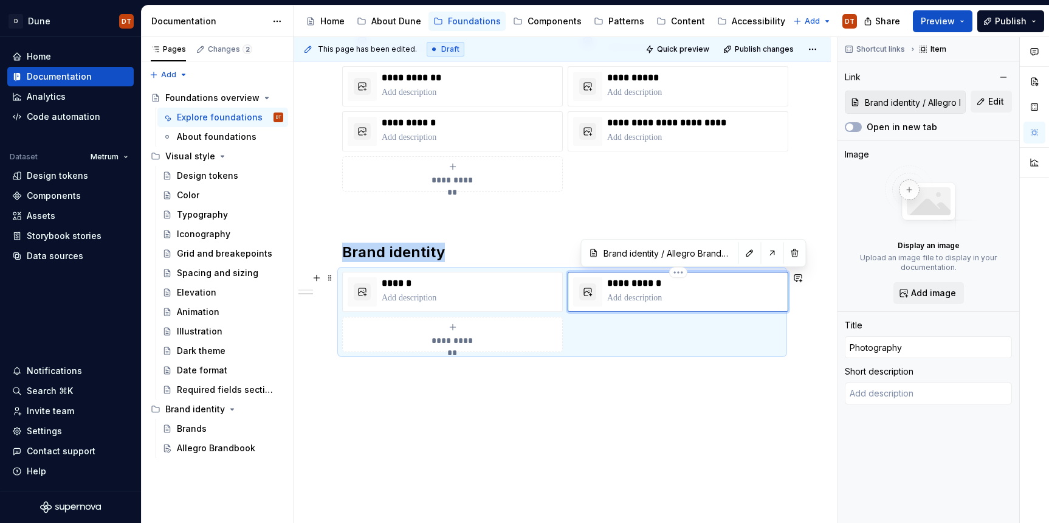
click at [734, 290] on div "**********" at bounding box center [695, 291] width 176 height 29
click at [649, 286] on p "**********" at bounding box center [695, 283] width 176 height 12
drag, startPoint x: 669, startPoint y: 284, endPoint x: 609, endPoint y: 284, distance: 59.6
click at [609, 284] on p "**********" at bounding box center [695, 283] width 176 height 12
type textarea "*"
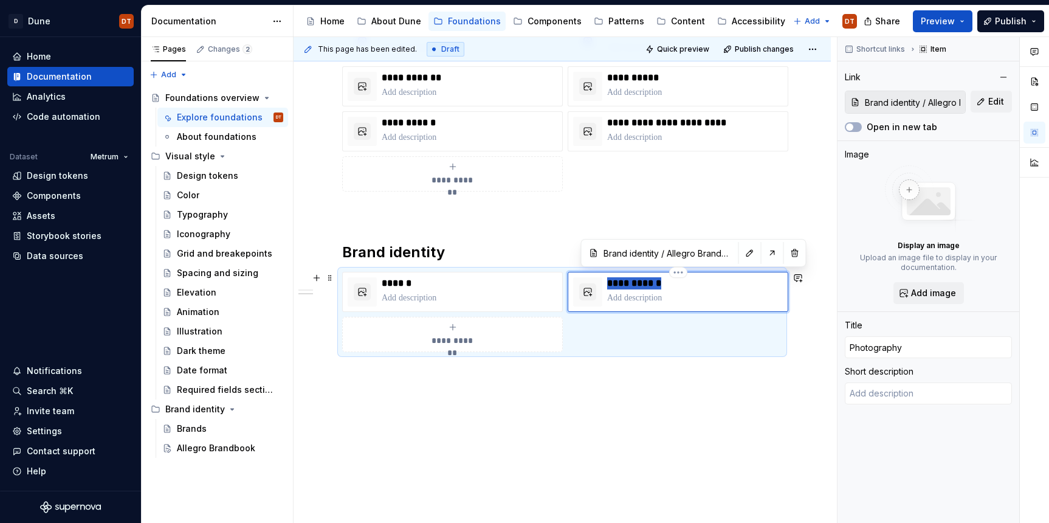
type input "A"
type textarea "*"
type input "Al"
type textarea "*"
type input "All"
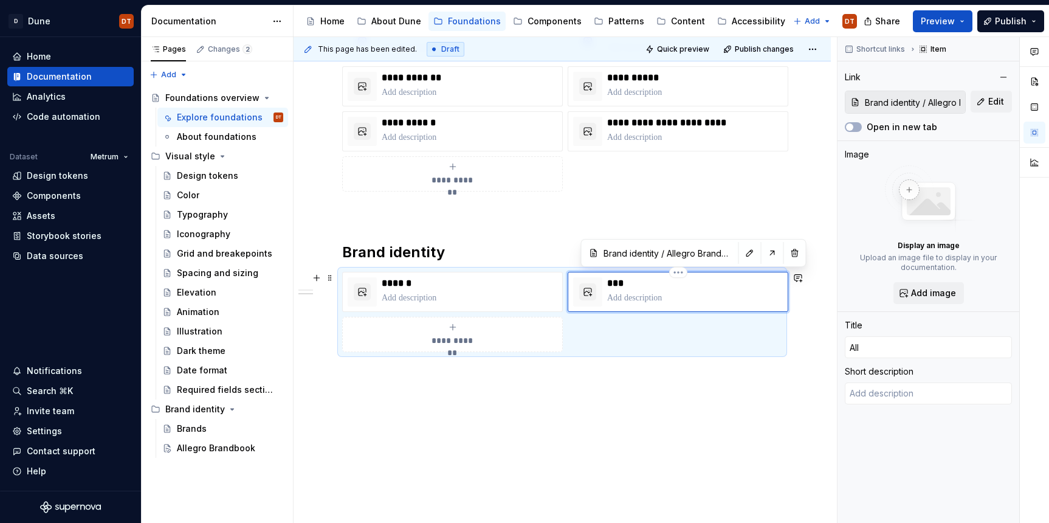
type textarea "*"
type input "Alle"
type textarea "*"
type input "Alleg"
type textarea "*"
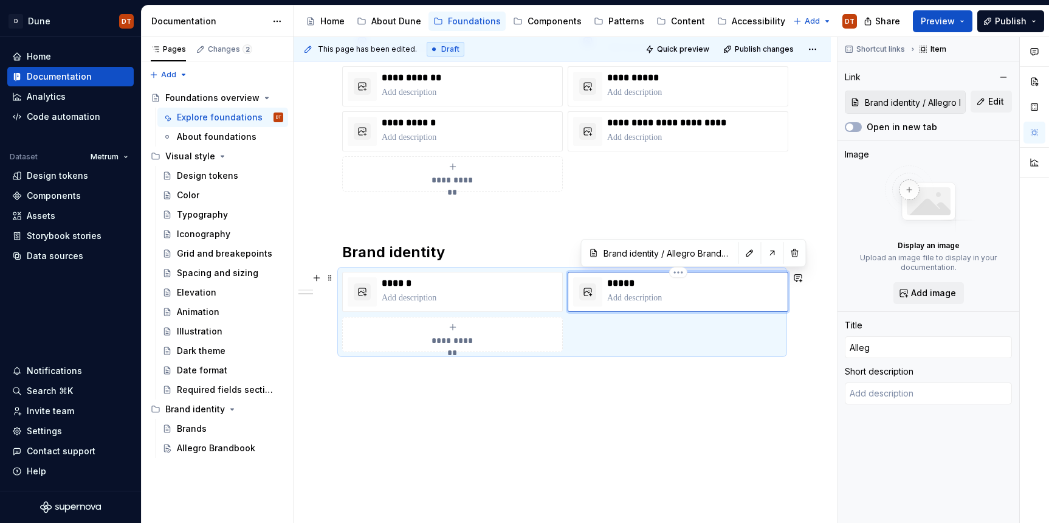
type input "Allegr"
type textarea "*"
type input "Allegro"
type textarea "*"
type input "Allegro"
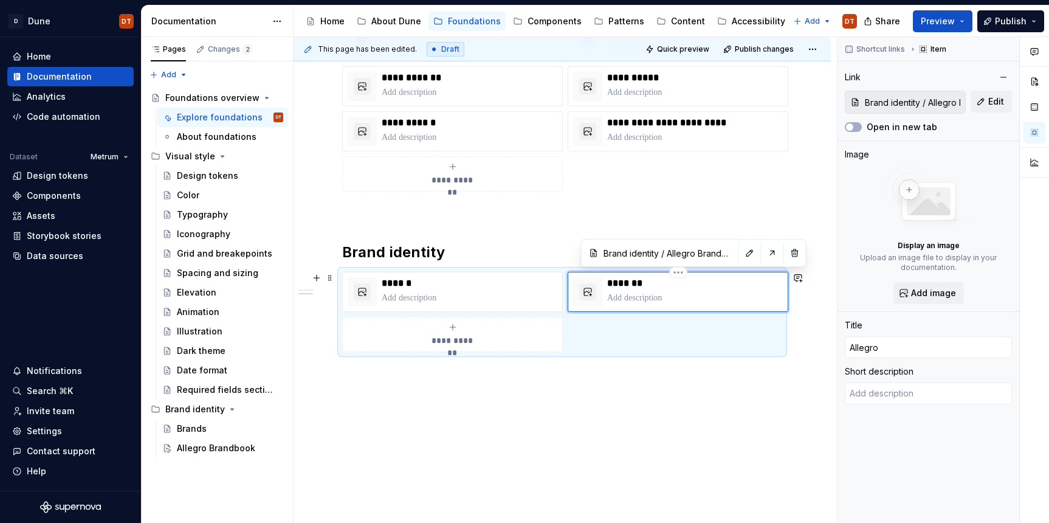
type textarea "*"
type input "Allegro B"
type textarea "*"
type input "Allegro Ba"
type textarea "*"
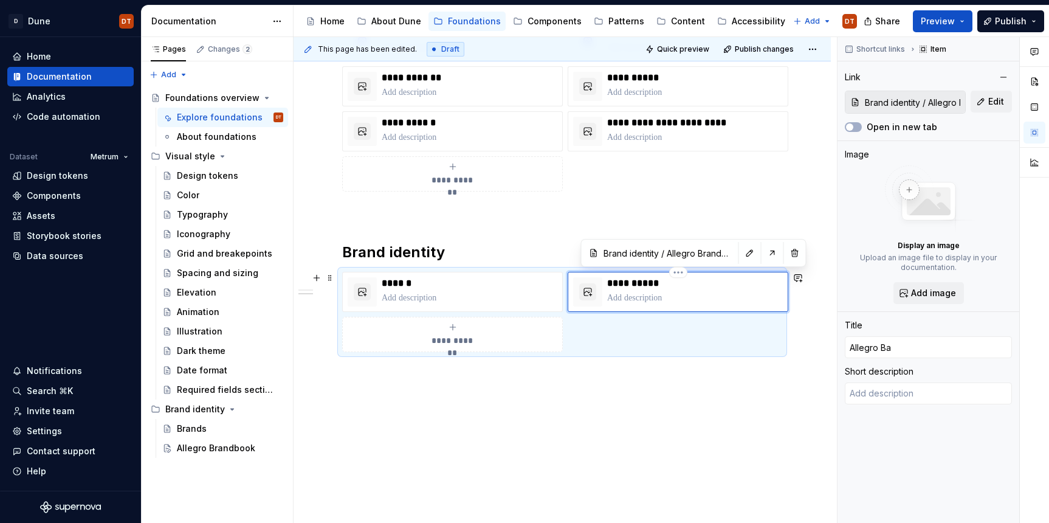
type input "Allegro B"
type textarea "*"
type input "Allegro Br"
type textarea "*"
type input "Allegro Bra"
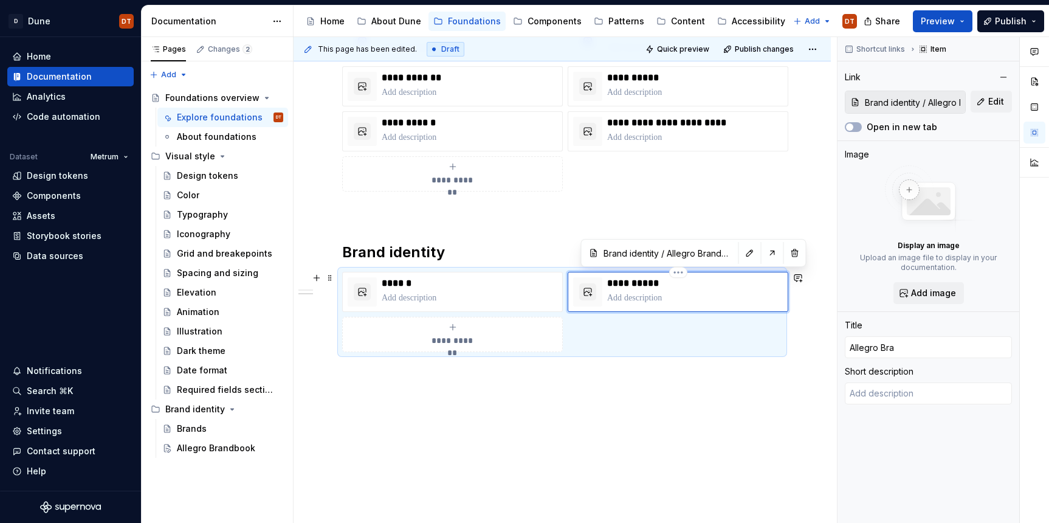
type textarea "*"
type input "Allegro Bran"
type textarea "*"
type input "Allegro Brand"
type textarea "*"
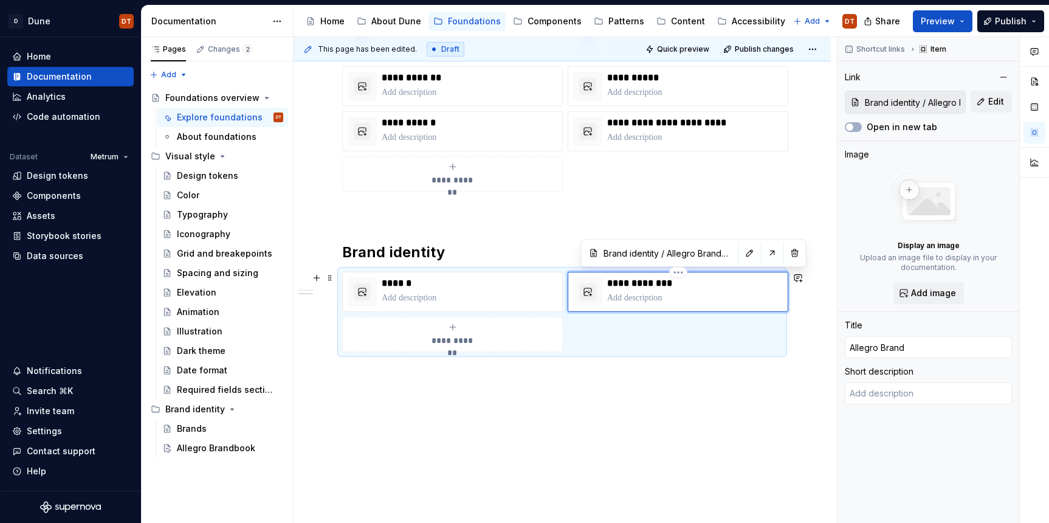
type input "Allegro Brandb"
type textarea "*"
type input "Allegro Brandbo"
type textarea "*"
type input "Allegro Brandboo"
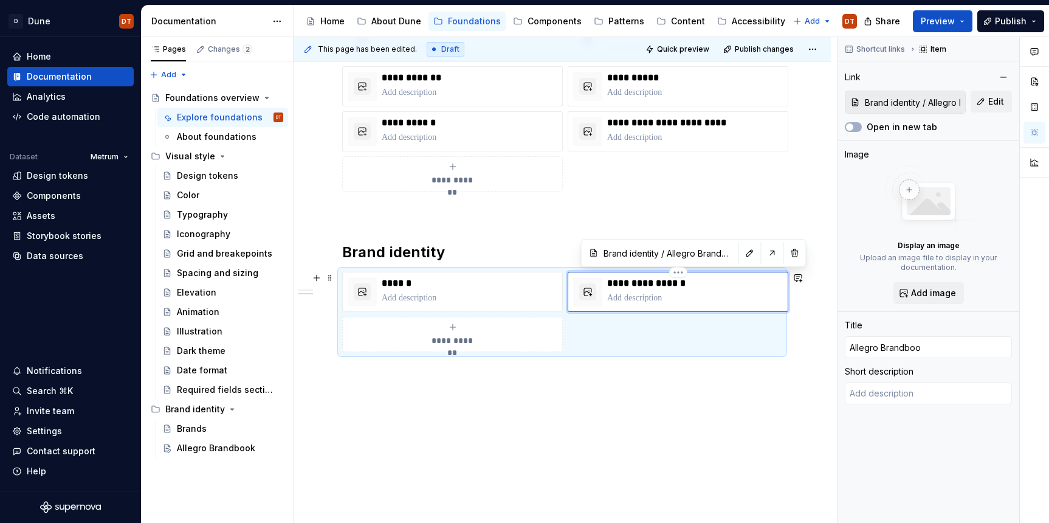
type textarea "*"
type input "Allegro Brandbook"
drag, startPoint x: 552, startPoint y: 382, endPoint x: 556, endPoint y: 375, distance: 8.4
click at [553, 381] on div "**********" at bounding box center [562, 86] width 440 height 619
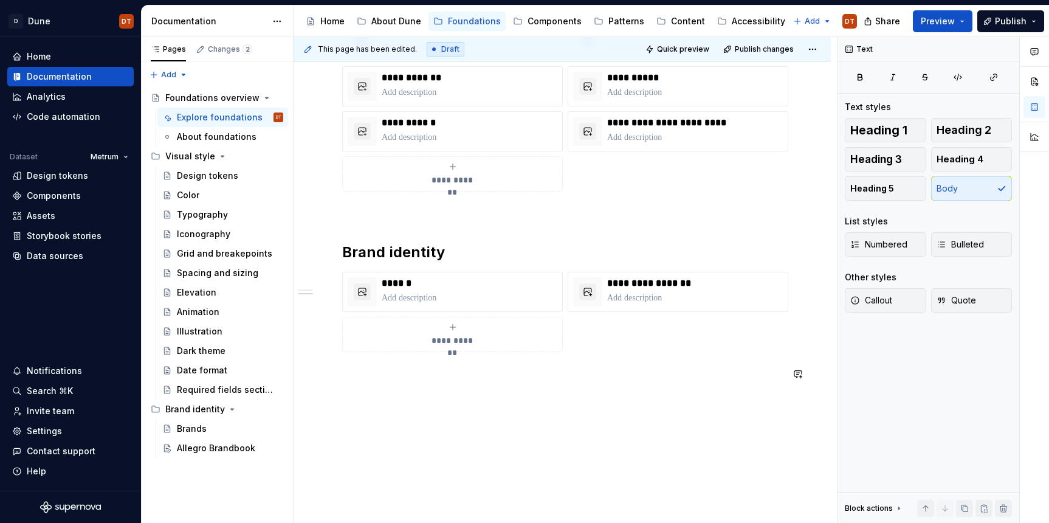
click at [643, 414] on div "**********" at bounding box center [562, 150] width 537 height 805
click at [1009, 20] on span "Publish" at bounding box center [1011, 21] width 32 height 12
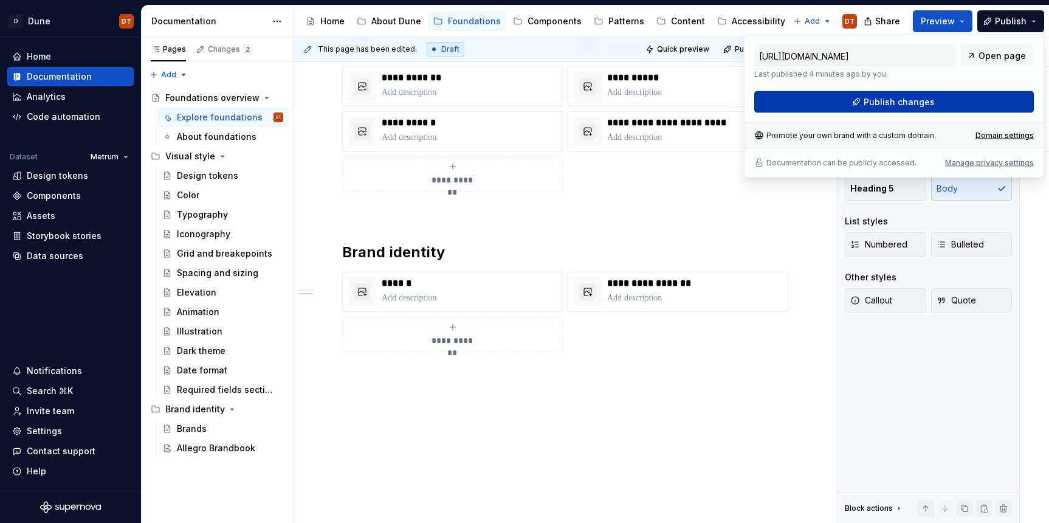
click at [888, 103] on span "Publish changes" at bounding box center [899, 102] width 71 height 12
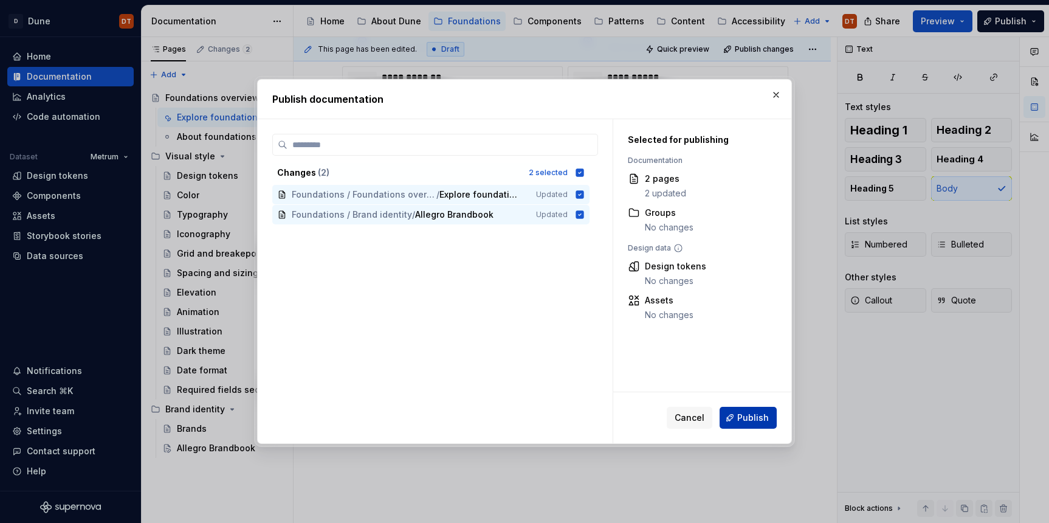
click at [737, 419] on button "Publish" at bounding box center [748, 418] width 57 height 22
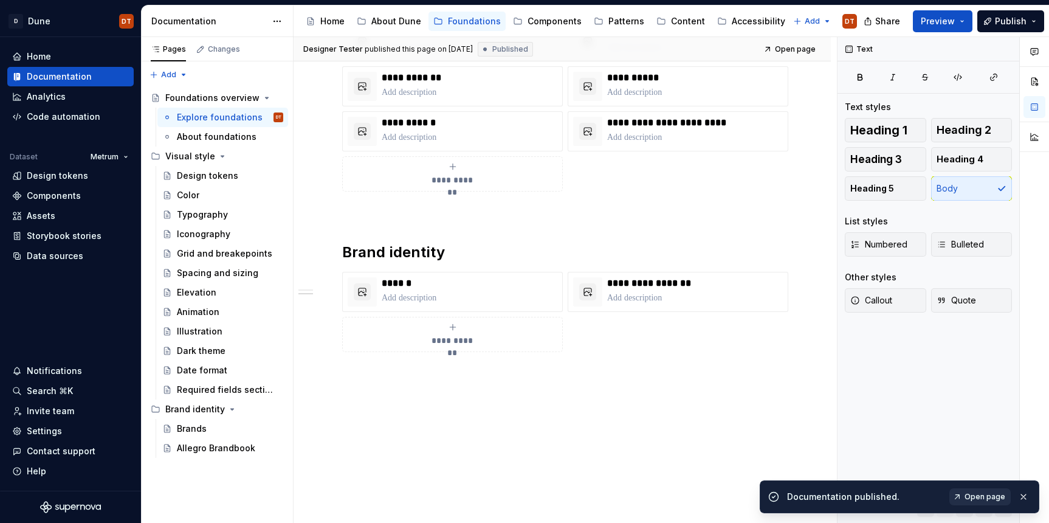
click at [971, 495] on span "Open page" at bounding box center [985, 497] width 41 height 10
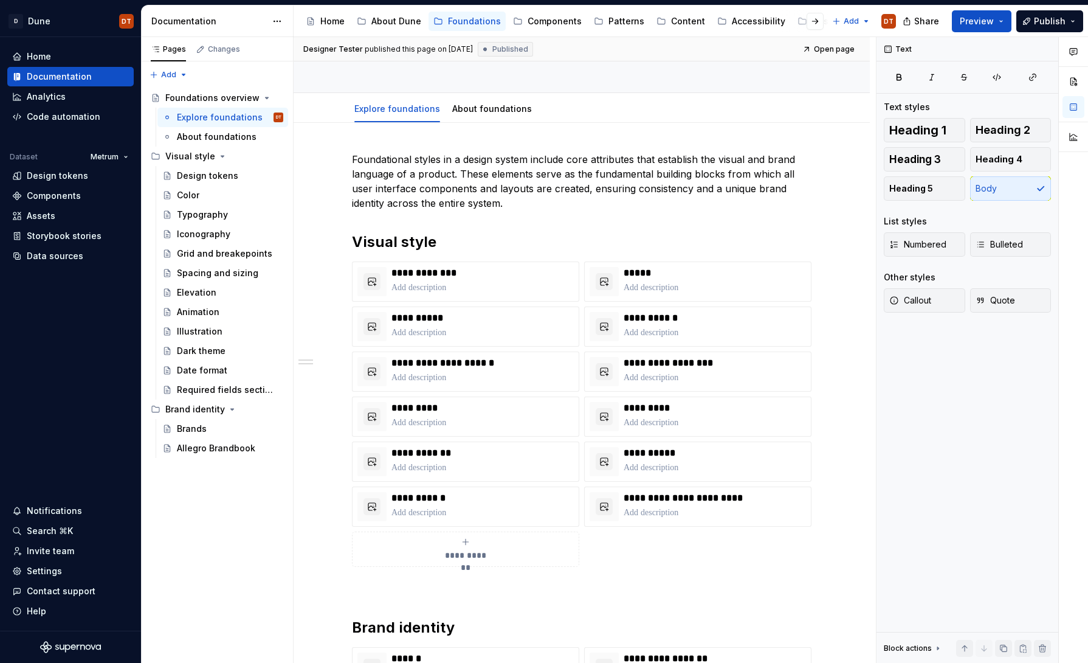
scroll to position [0, 0]
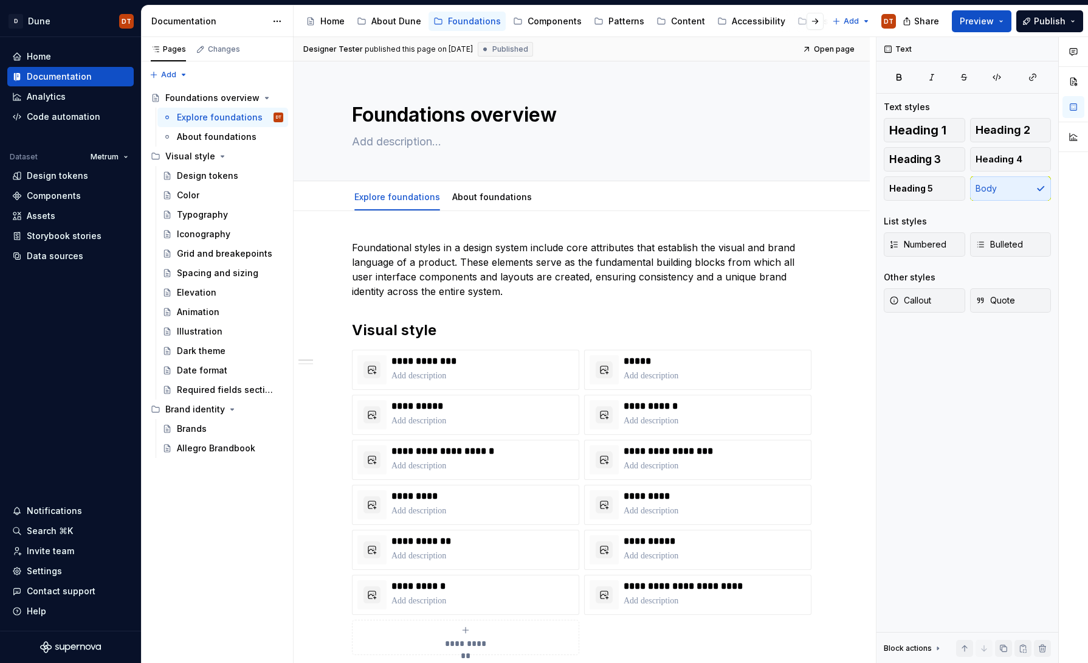
type textarea "*"
